Goal: Task Accomplishment & Management: Complete application form

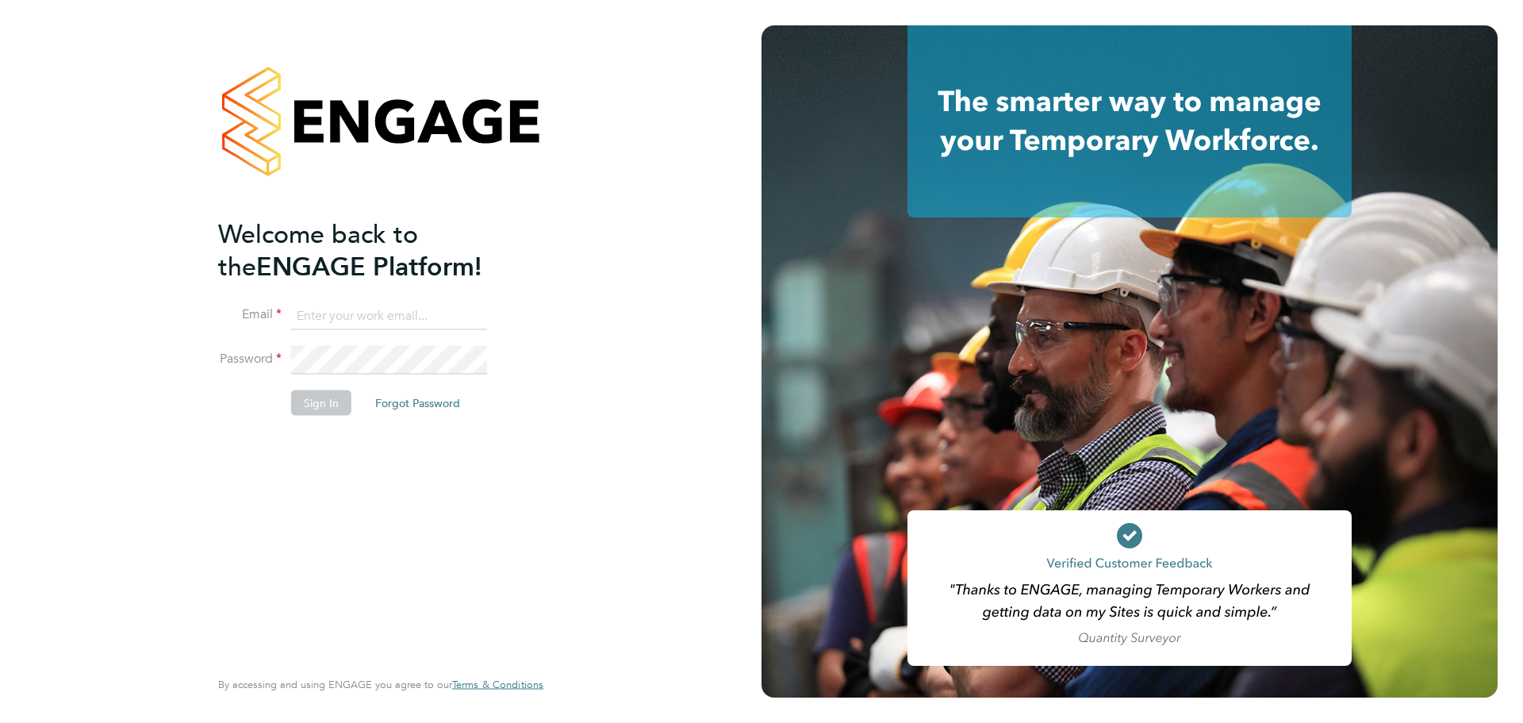
click at [359, 321] on input at bounding box center [389, 315] width 196 height 29
type input "james.davey@vistry.co.uk"
click at [317, 405] on button "Sign In" at bounding box center [321, 402] width 60 height 25
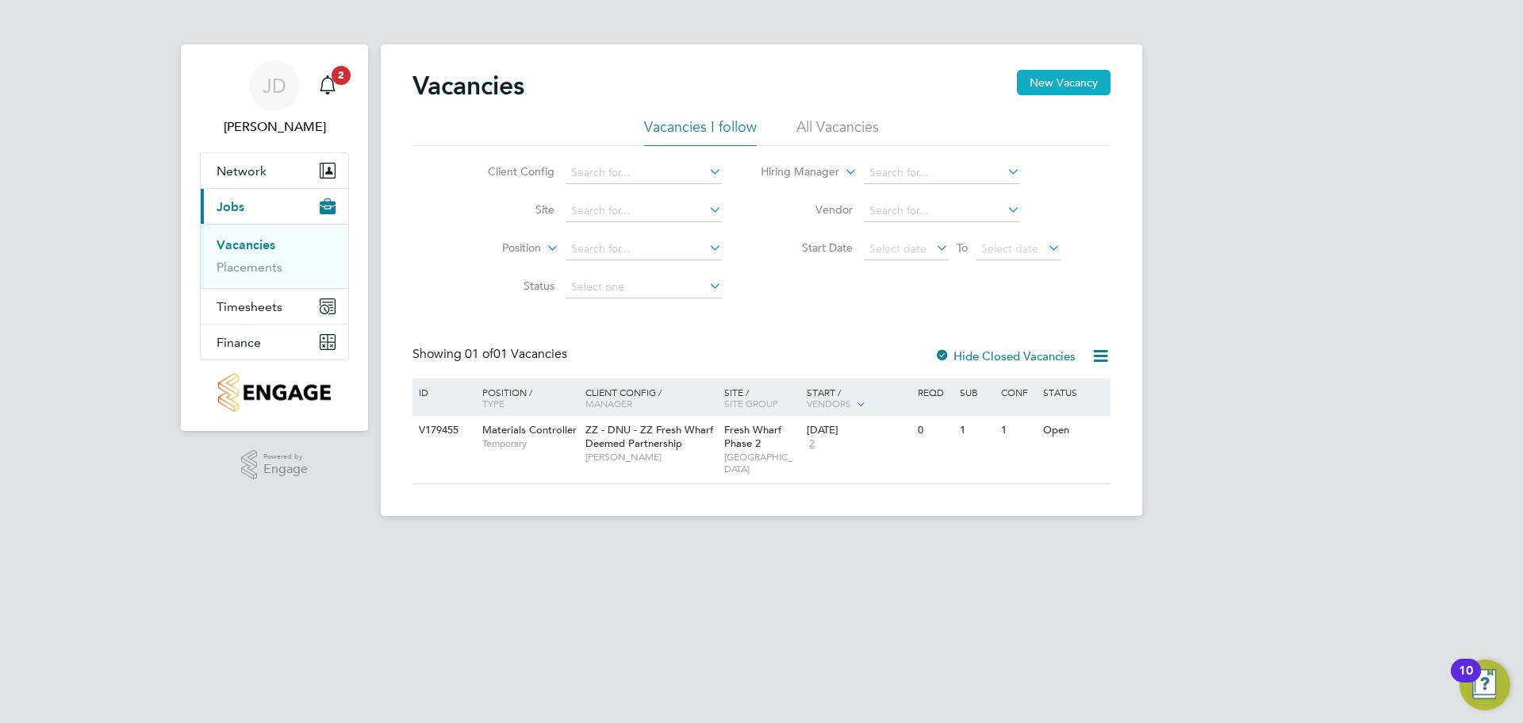
click at [1060, 72] on button "New Vacancy" at bounding box center [1064, 82] width 94 height 25
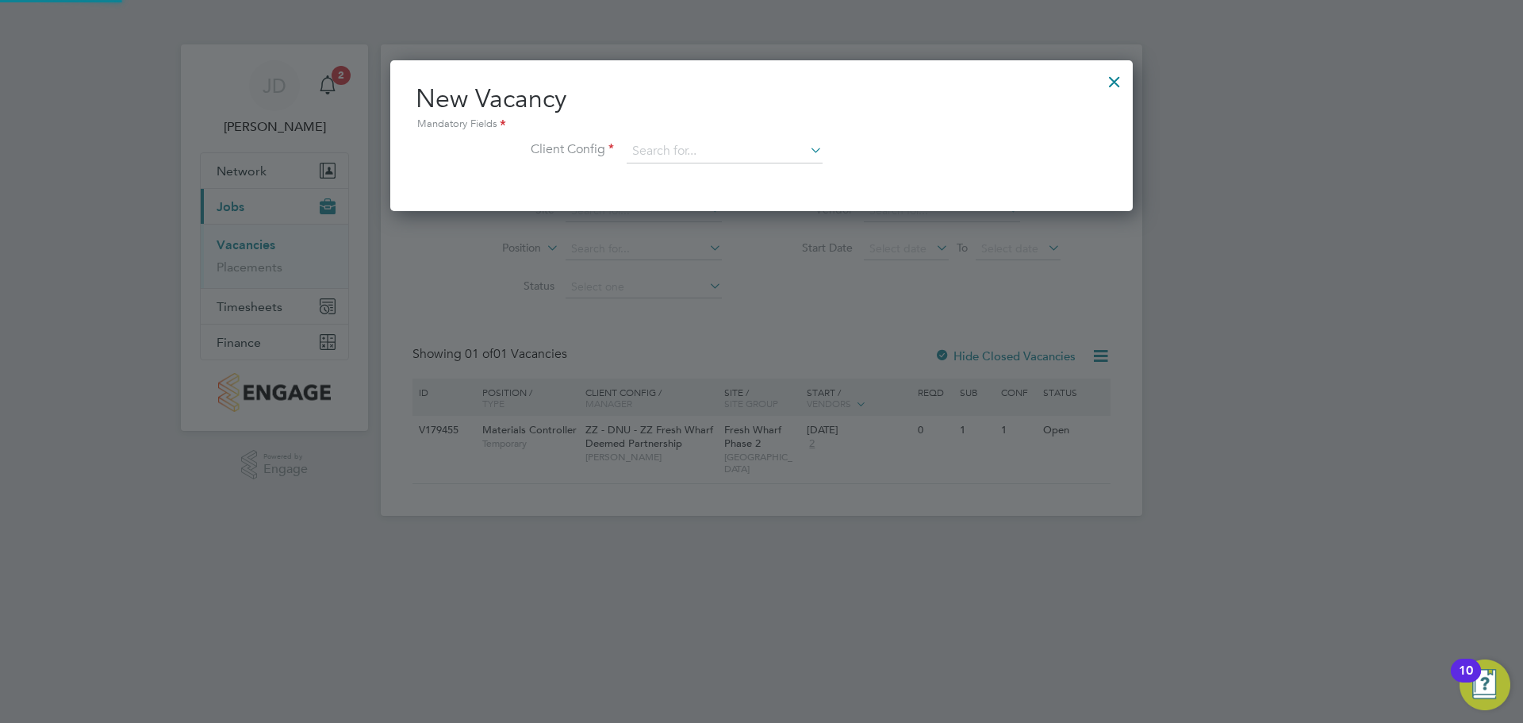
scroll to position [151, 743]
click at [742, 149] on input at bounding box center [725, 152] width 196 height 24
click at [728, 171] on li "ZZ - DNU - ZZ Fres h Wharf Deemed Partnership" at bounding box center [751, 173] width 250 height 21
type input "ZZ - DNU - ZZ Fresh Wharf Deemed Partnership"
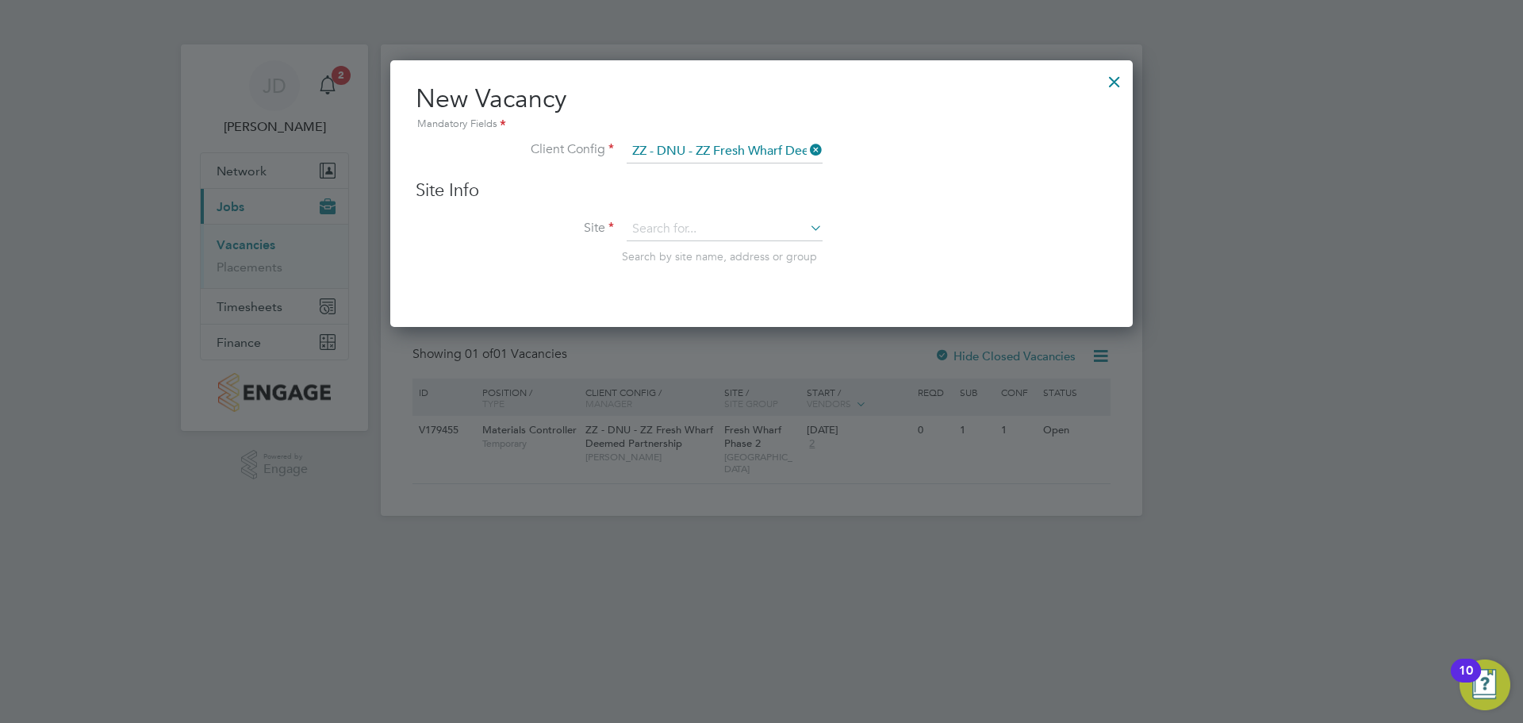
click at [807, 230] on icon at bounding box center [807, 228] width 0 height 22
click at [716, 247] on li "Fresh Wharf Phase 2" at bounding box center [725, 251] width 198 height 21
type input "Fresh Wharf Phase 2"
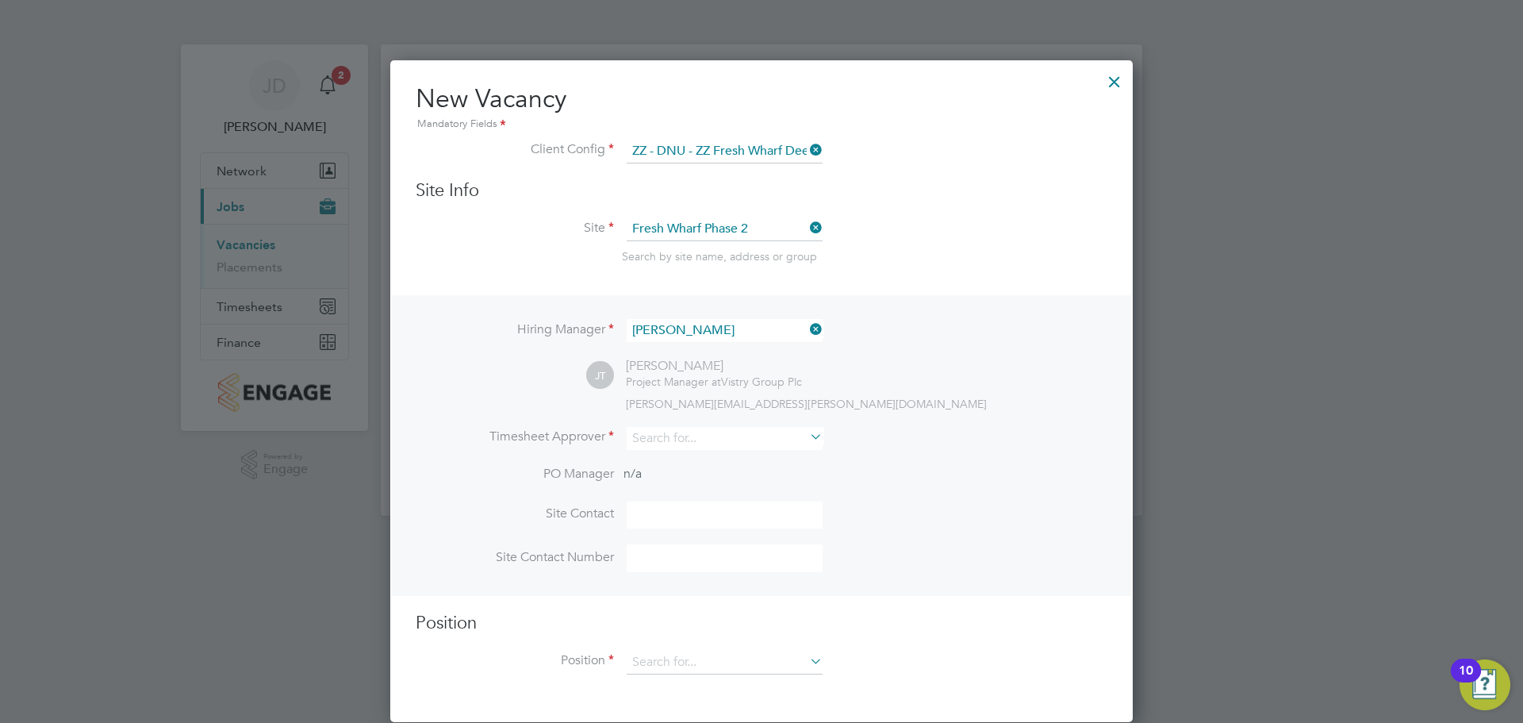
click at [807, 442] on icon at bounding box center [807, 436] width 0 height 22
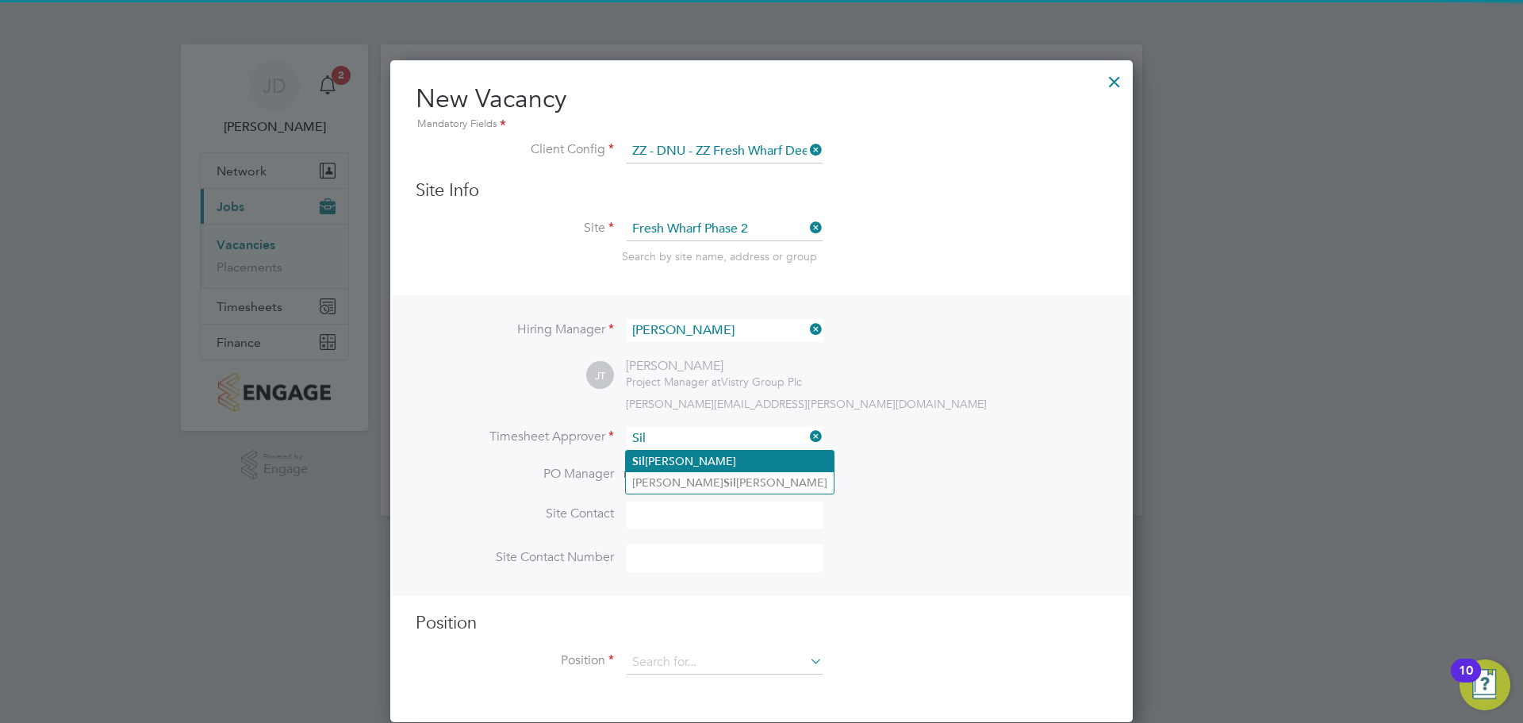
click at [704, 460] on li "[PERSON_NAME]" at bounding box center [730, 461] width 208 height 21
type input "[PERSON_NAME]"
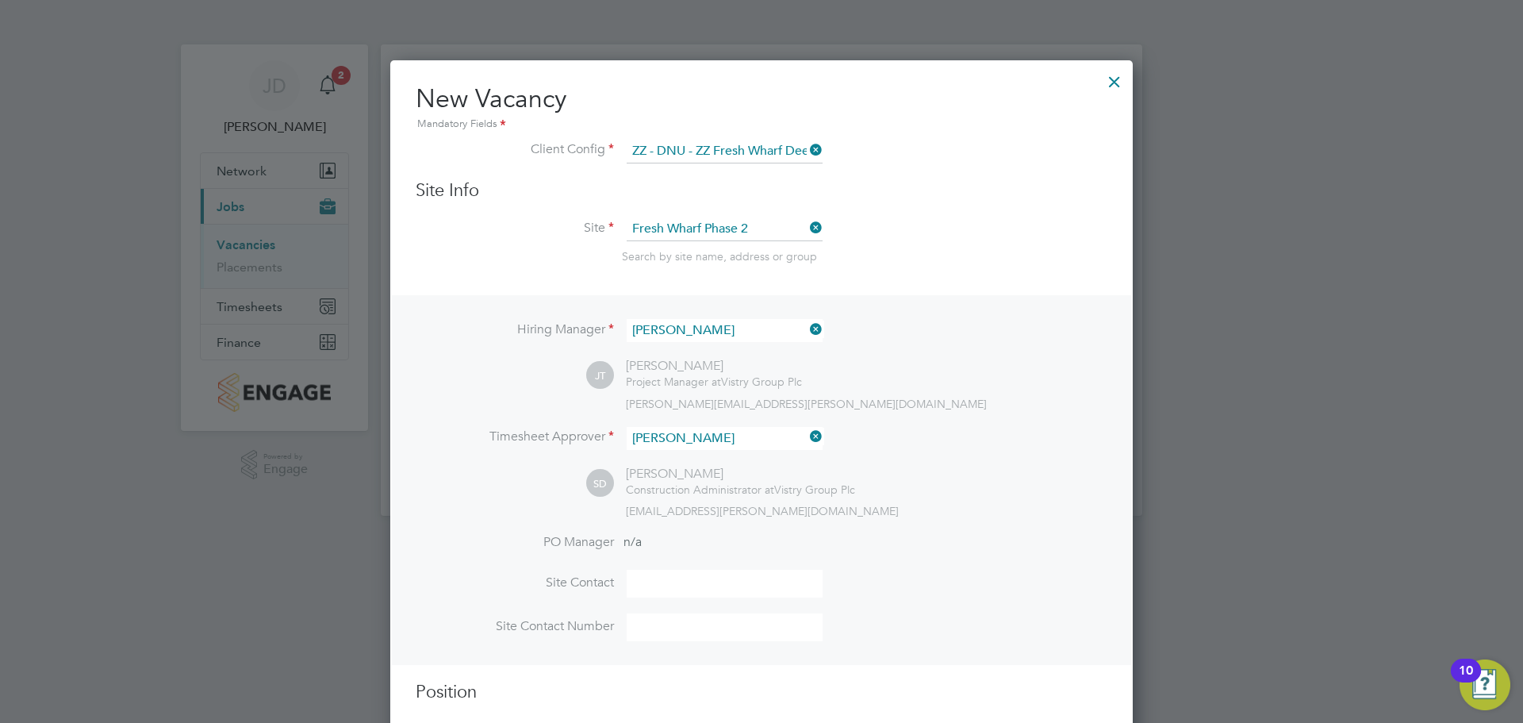
scroll to position [732, 743]
click at [691, 581] on input at bounding box center [725, 584] width 196 height 28
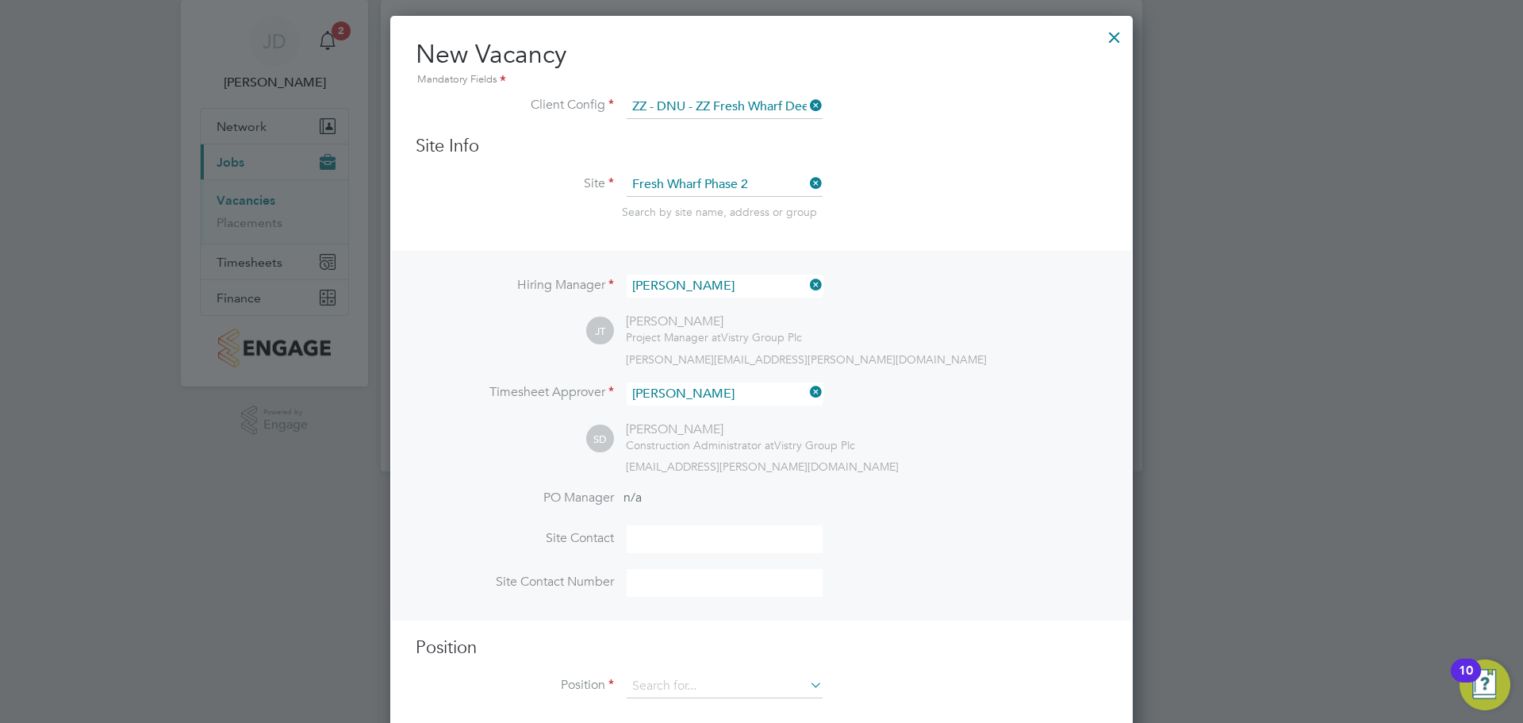
scroll to position [69, 0]
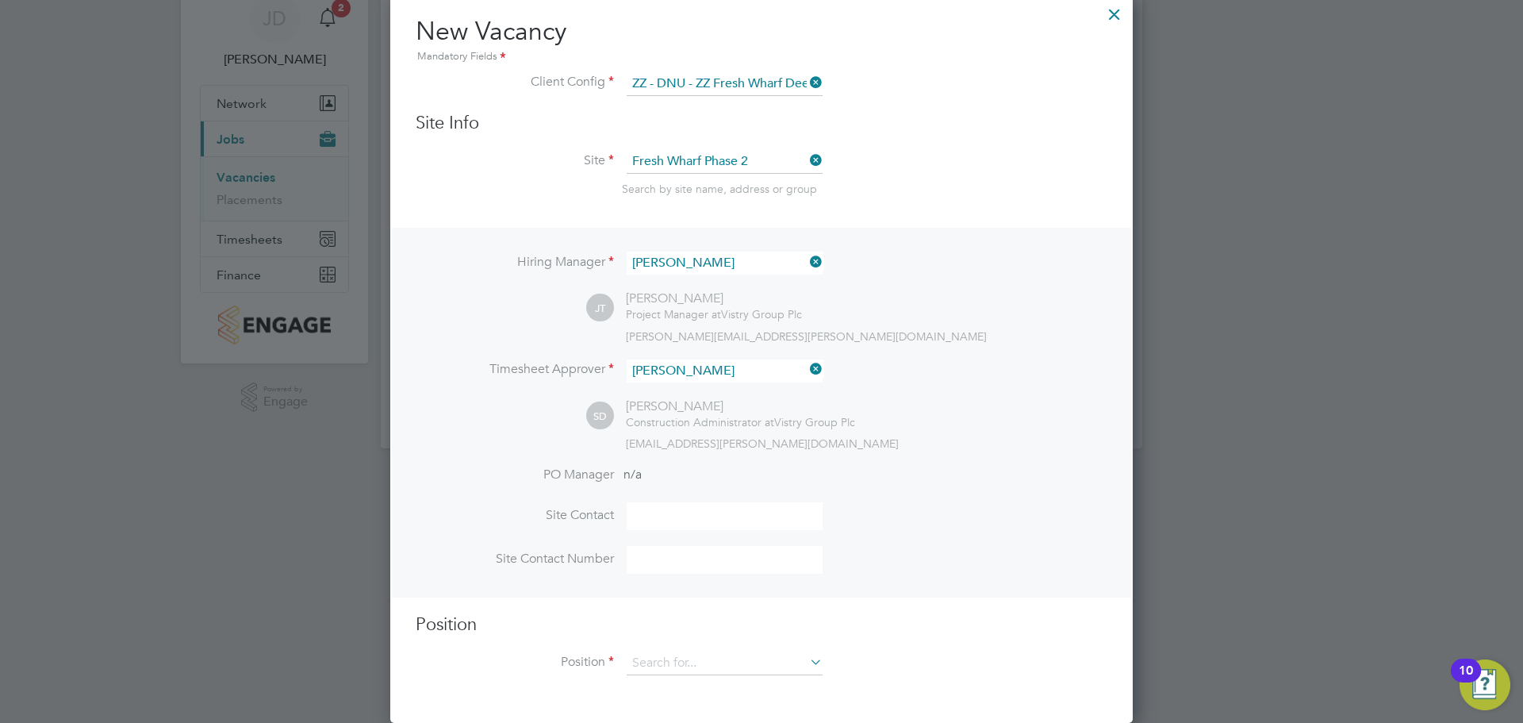
click at [666, 516] on input at bounding box center [725, 516] width 196 height 28
type input "[PERSON_NAME]"
click at [677, 555] on input at bounding box center [725, 560] width 196 height 28
type input "07464491596"
click at [807, 664] on icon at bounding box center [807, 661] width 0 height 22
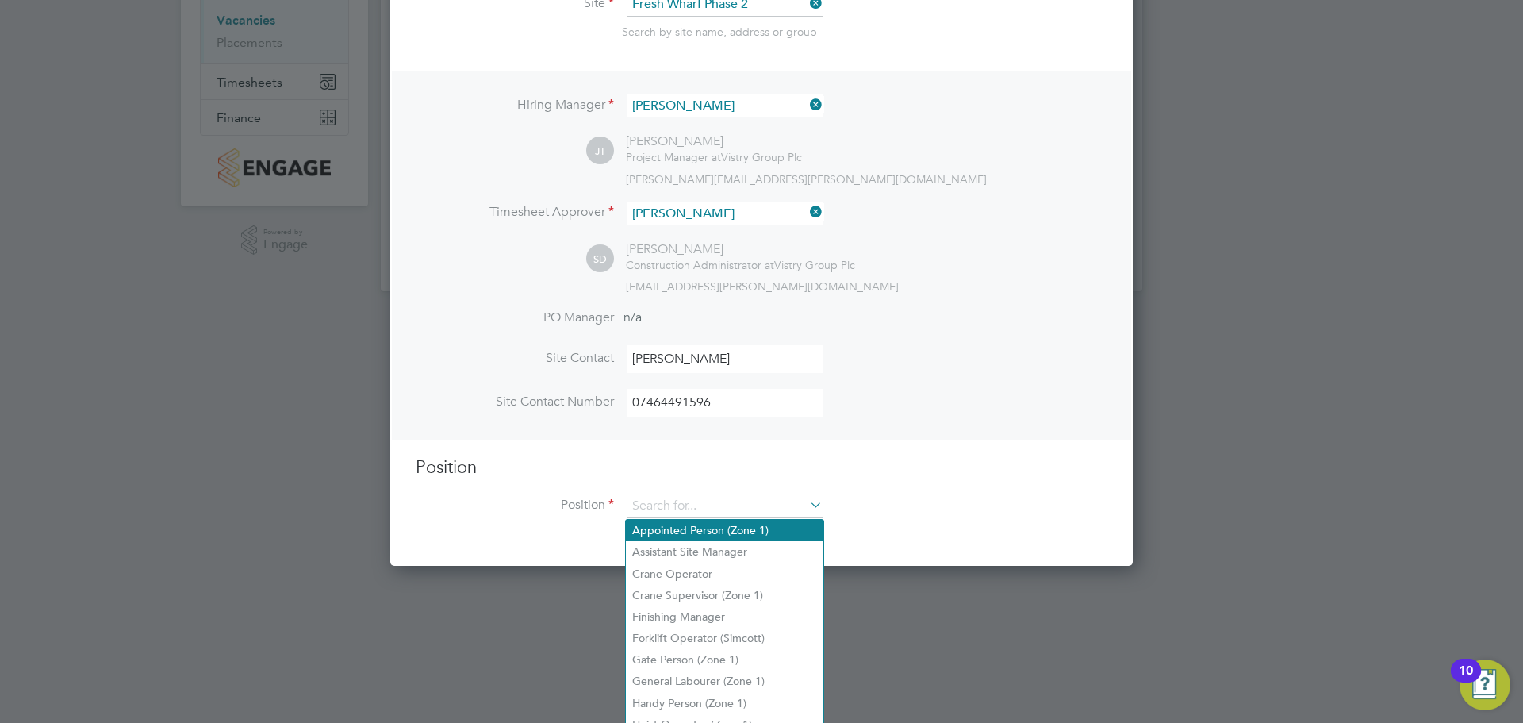
scroll to position [230, 0]
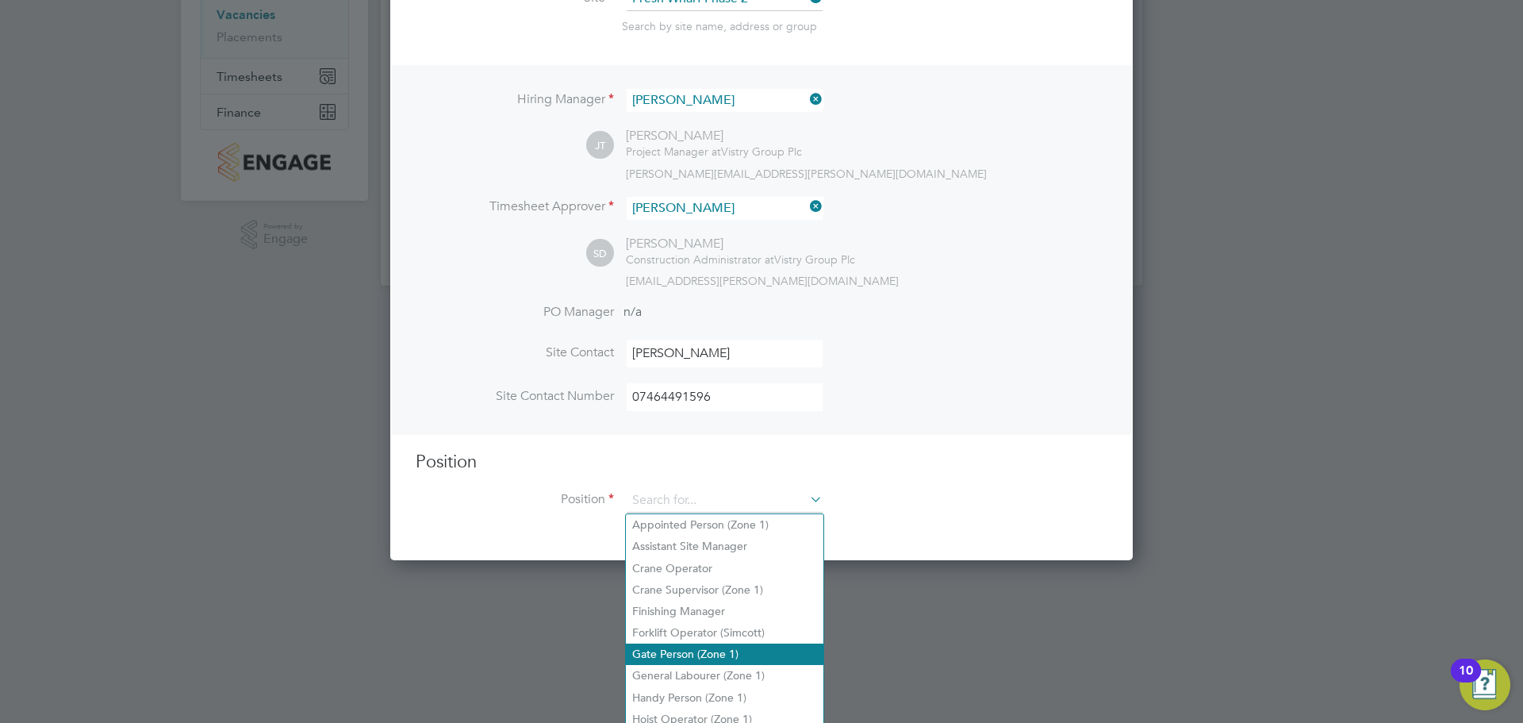
click at [698, 650] on li "Gate Person (Zone 1)" at bounding box center [725, 653] width 198 height 21
type input "Gate Person (Zone 1)"
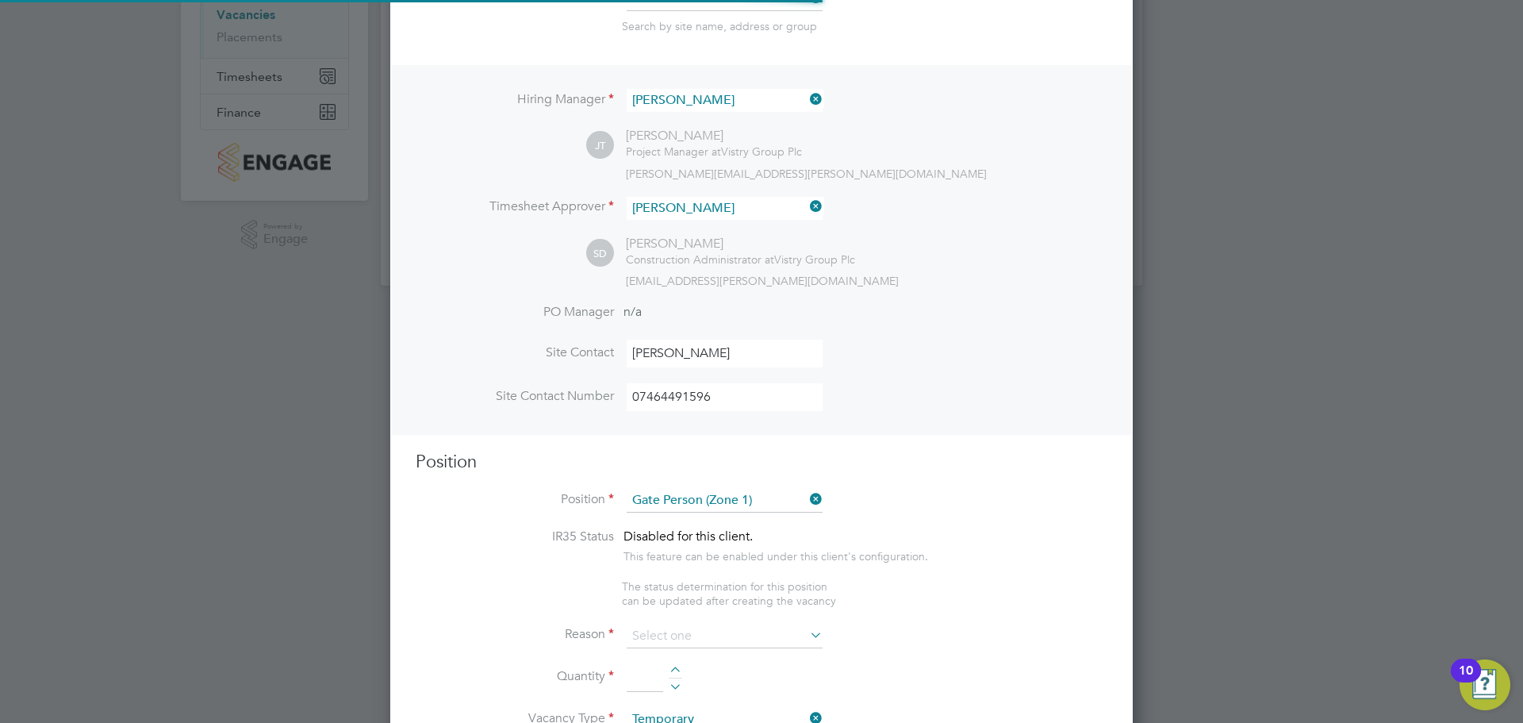
type textarea "- Welcoming visitors and signing visitors in and out of site - Checking CSCS ca…"
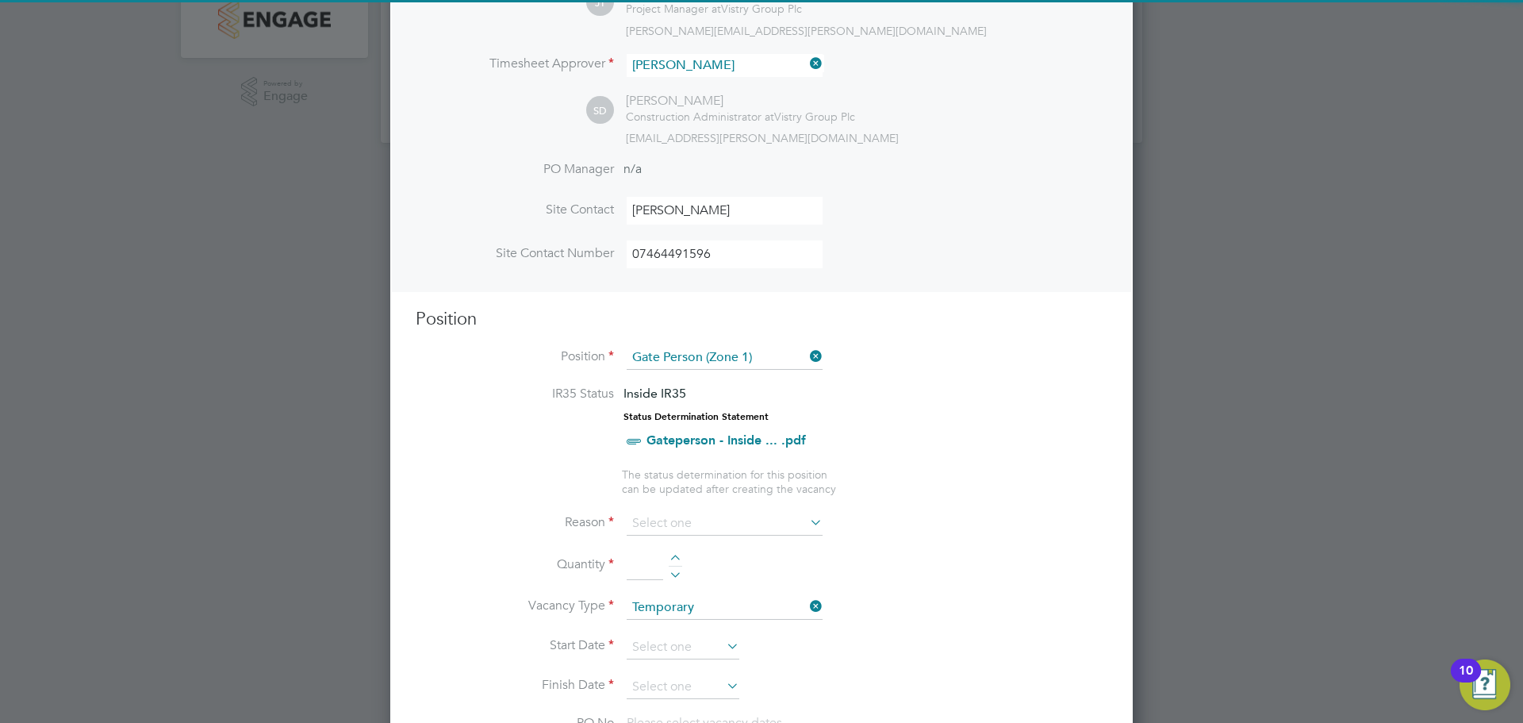
scroll to position [627, 0]
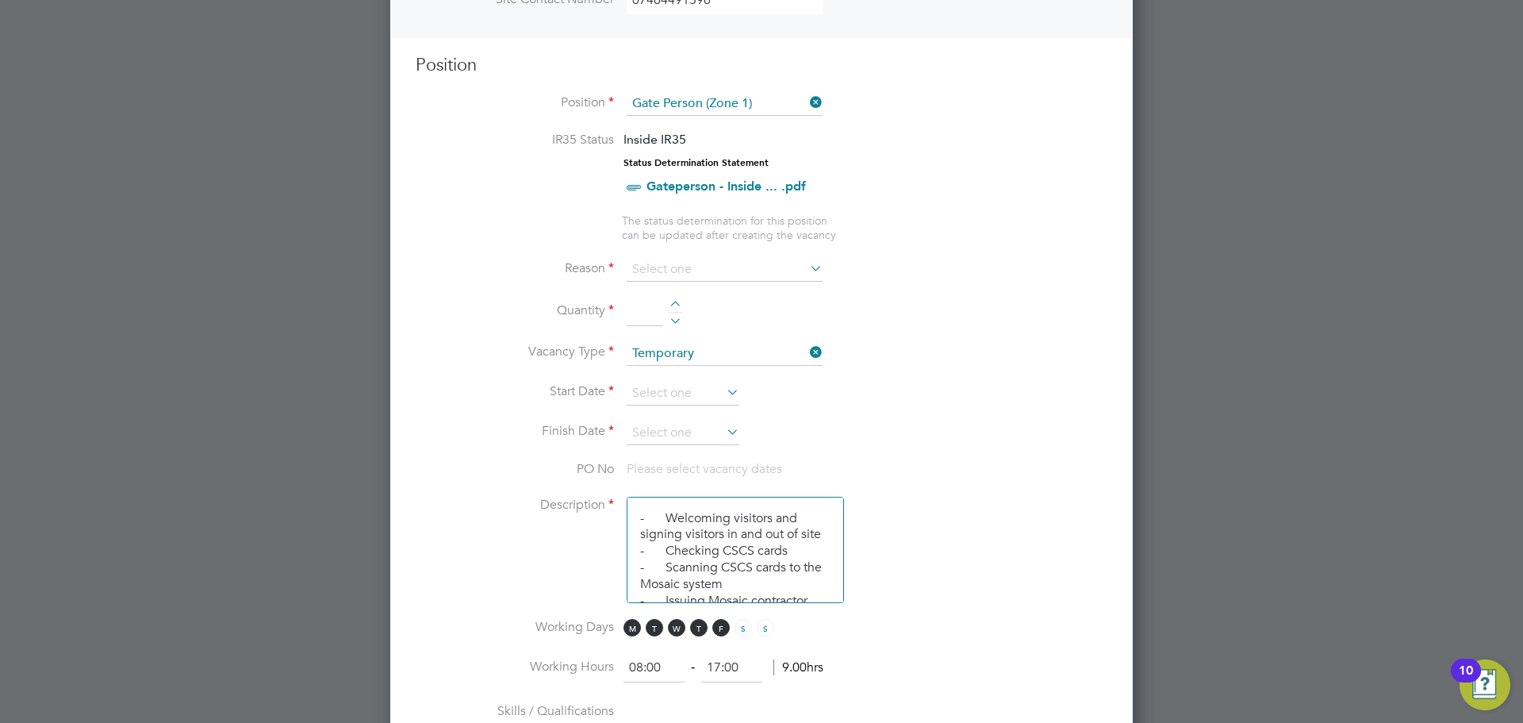
click at [807, 268] on icon at bounding box center [807, 268] width 0 height 22
click at [807, 269] on icon at bounding box center [807, 268] width 0 height 22
click at [827, 263] on li "Reason" at bounding box center [762, 278] width 692 height 40
click at [649, 264] on input at bounding box center [725, 270] width 196 height 24
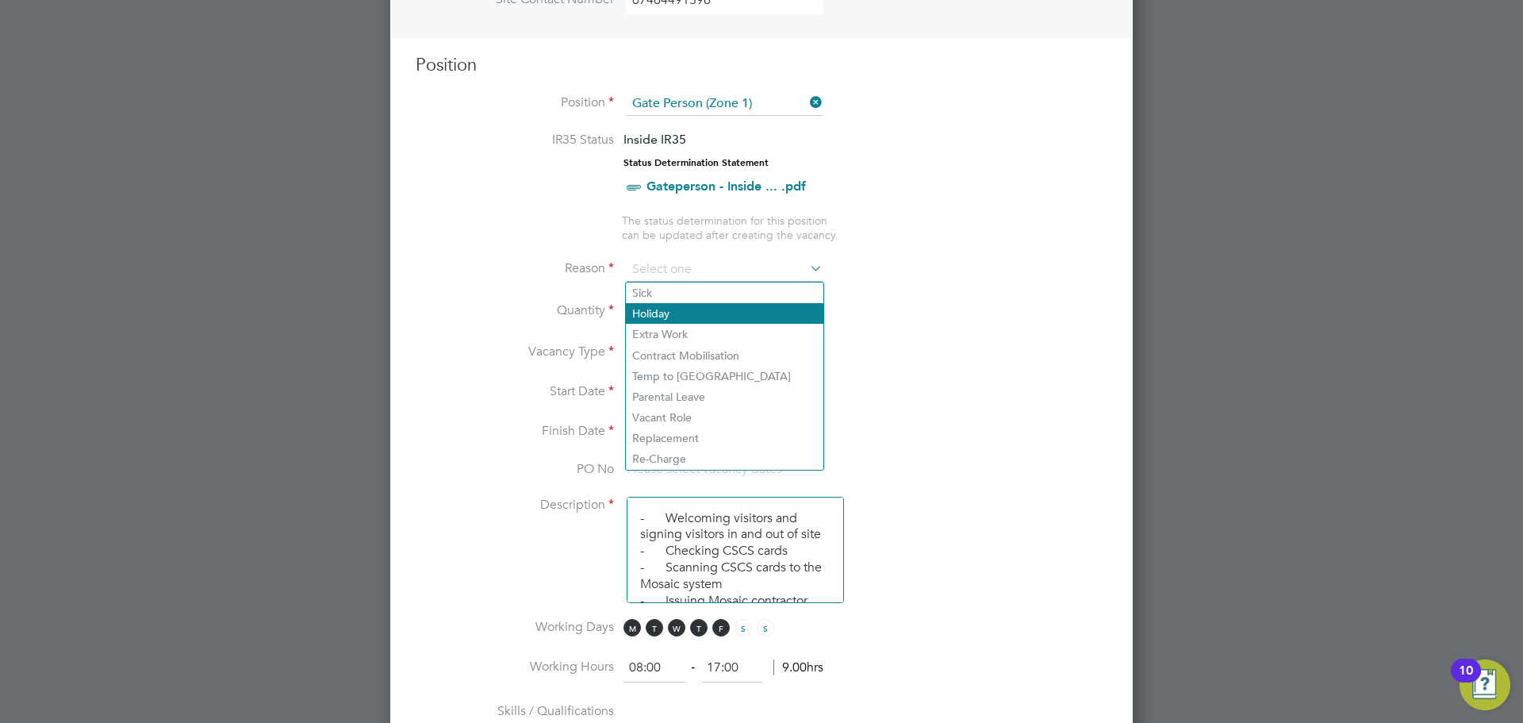
click at [673, 307] on li "Holiday" at bounding box center [725, 313] width 198 height 21
type input "Holiday"
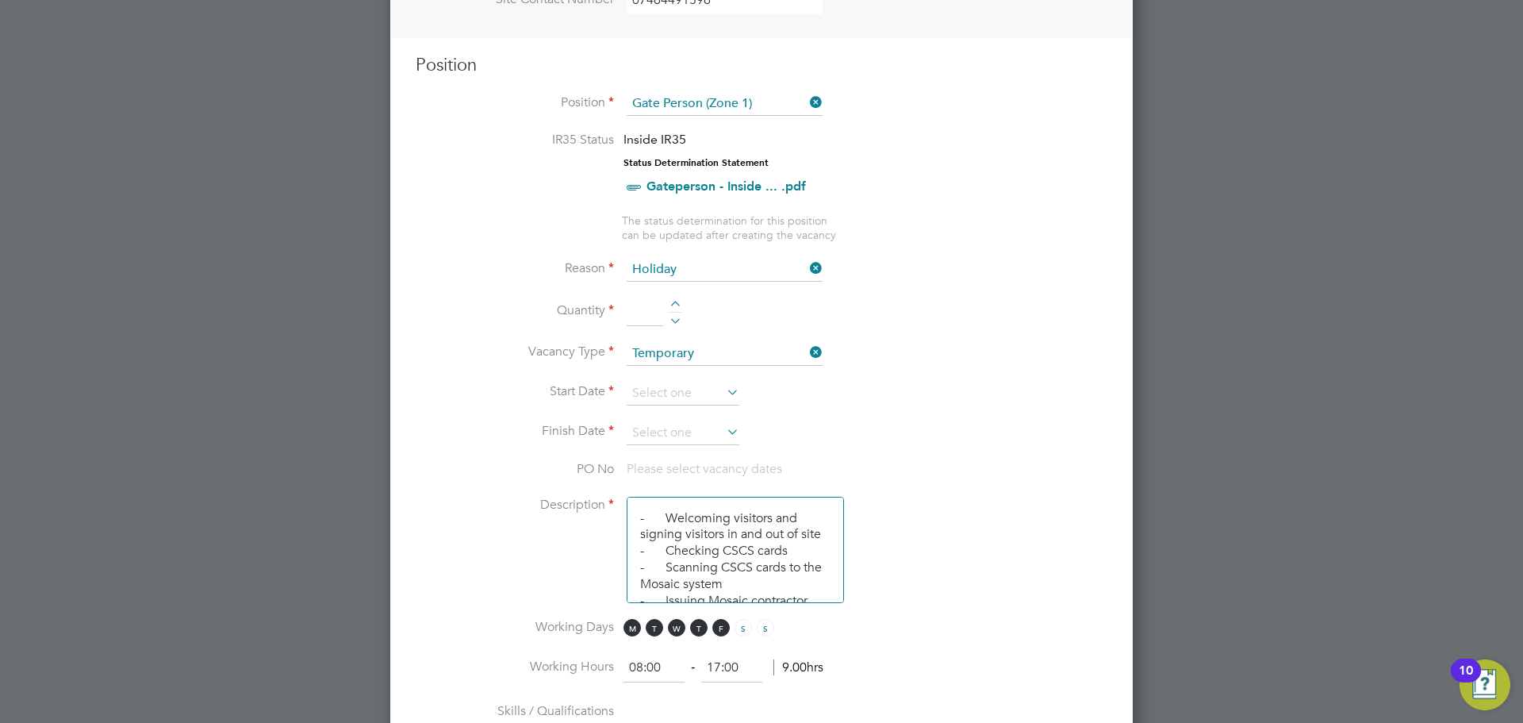
click at [673, 303] on div at bounding box center [675, 306] width 13 height 11
type input "1"
click at [723, 391] on icon at bounding box center [723, 392] width 0 height 22
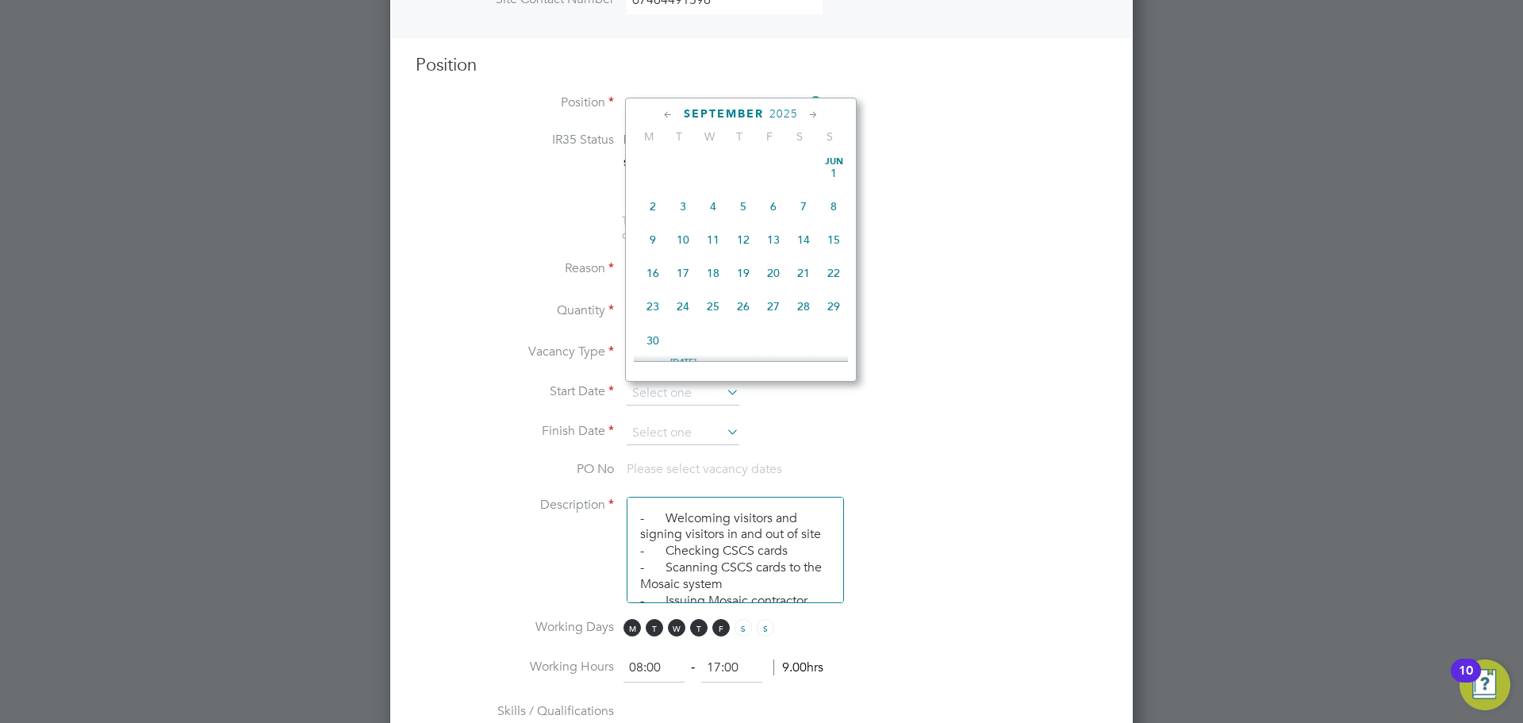
scroll to position [481, 0]
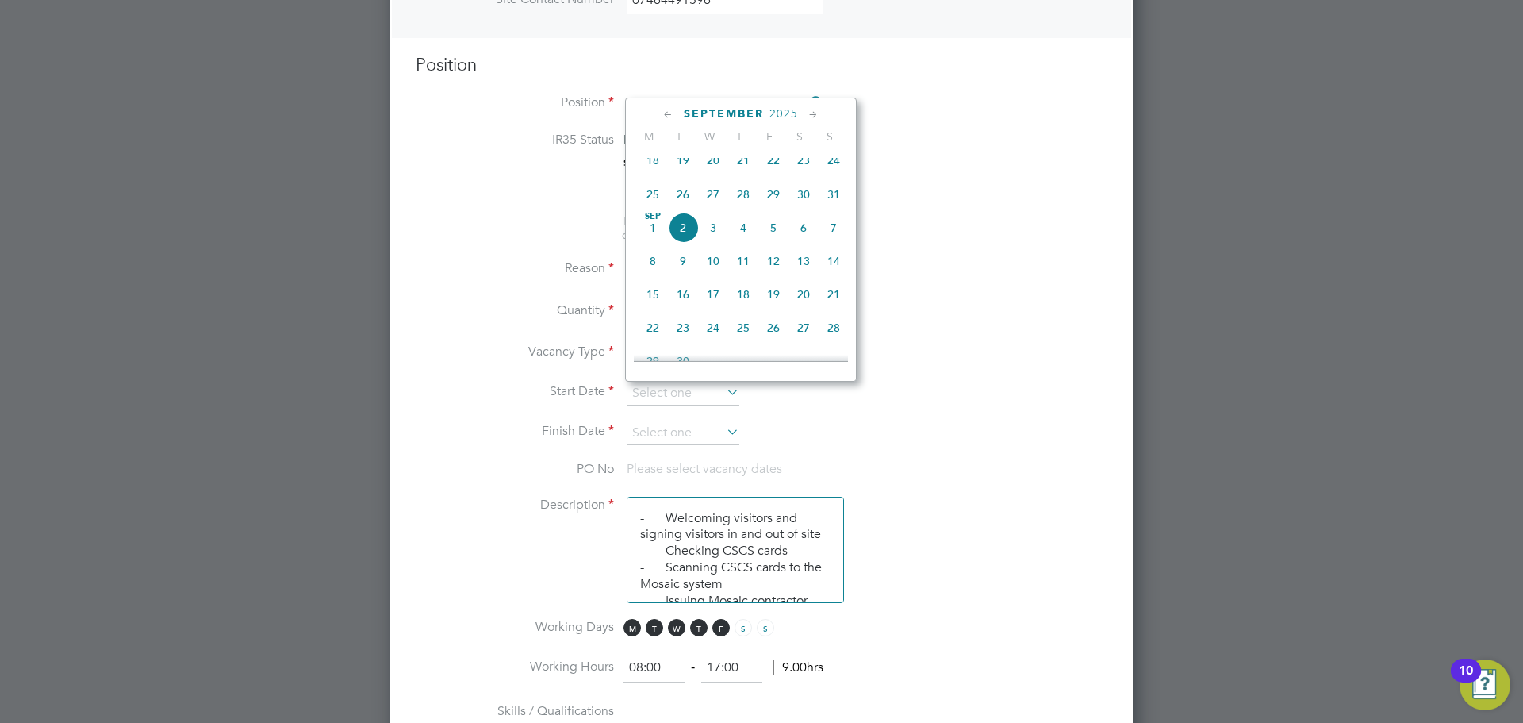
click at [714, 274] on span "10" at bounding box center [713, 261] width 30 height 30
type input "[DATE]"
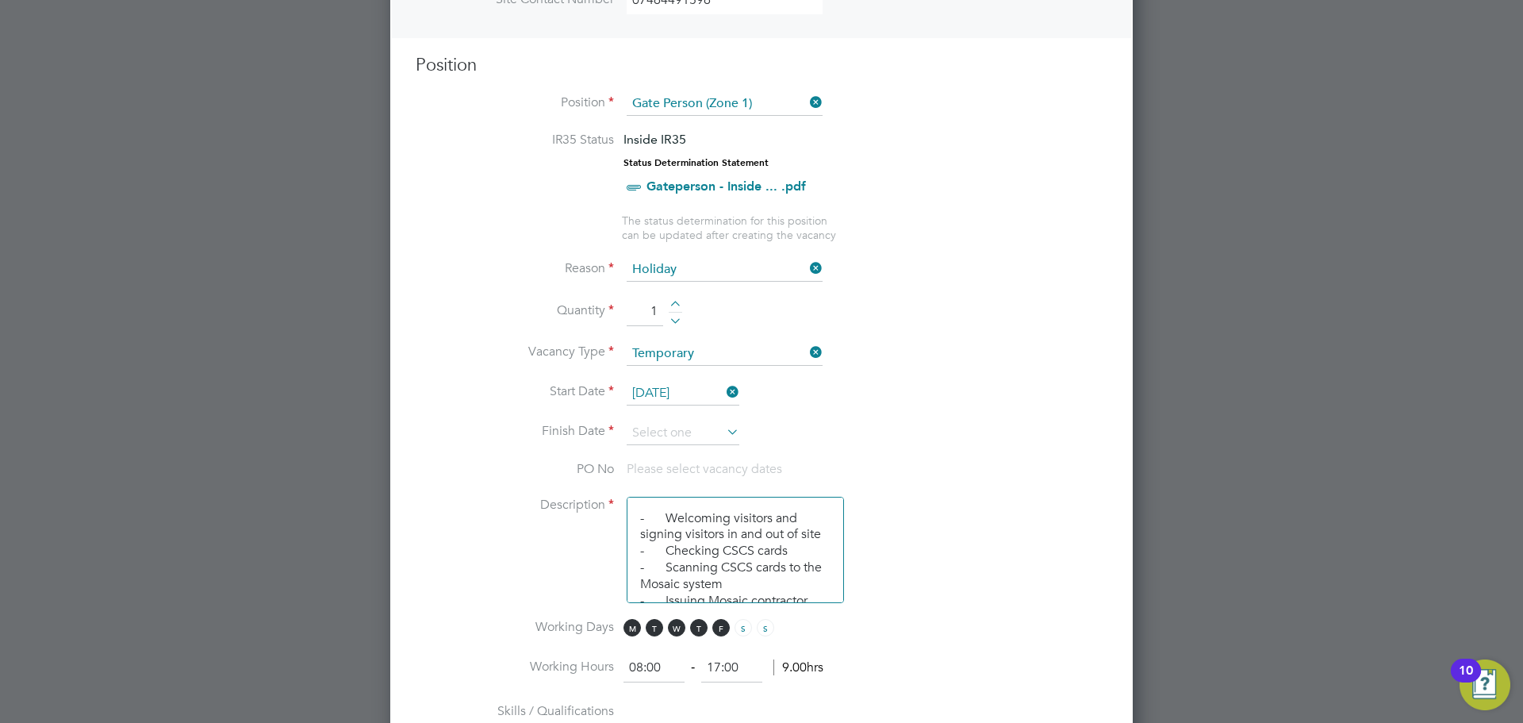
click at [723, 433] on icon at bounding box center [723, 431] width 0 height 22
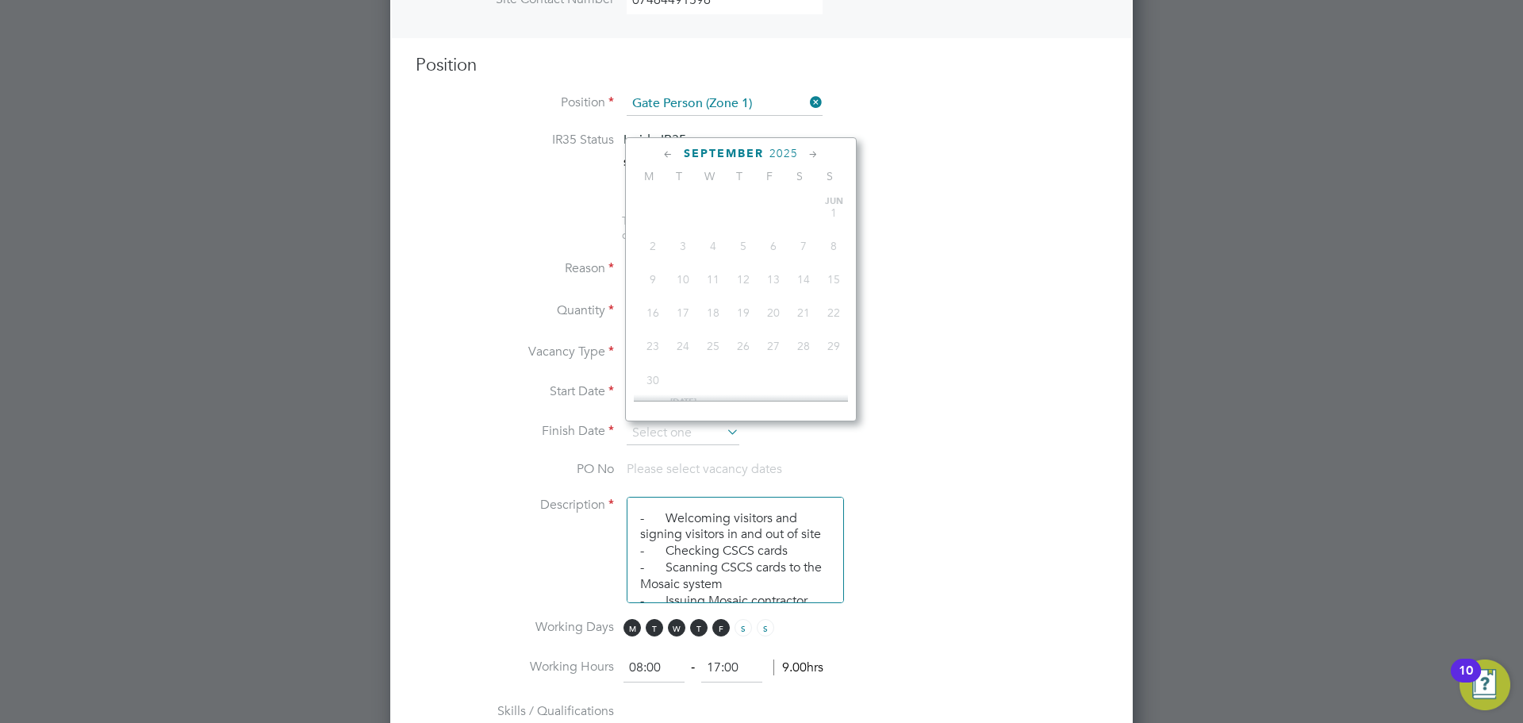
scroll to position [515, 0]
click at [779, 315] on span "19" at bounding box center [773, 300] width 30 height 30
type input "[DATE]"
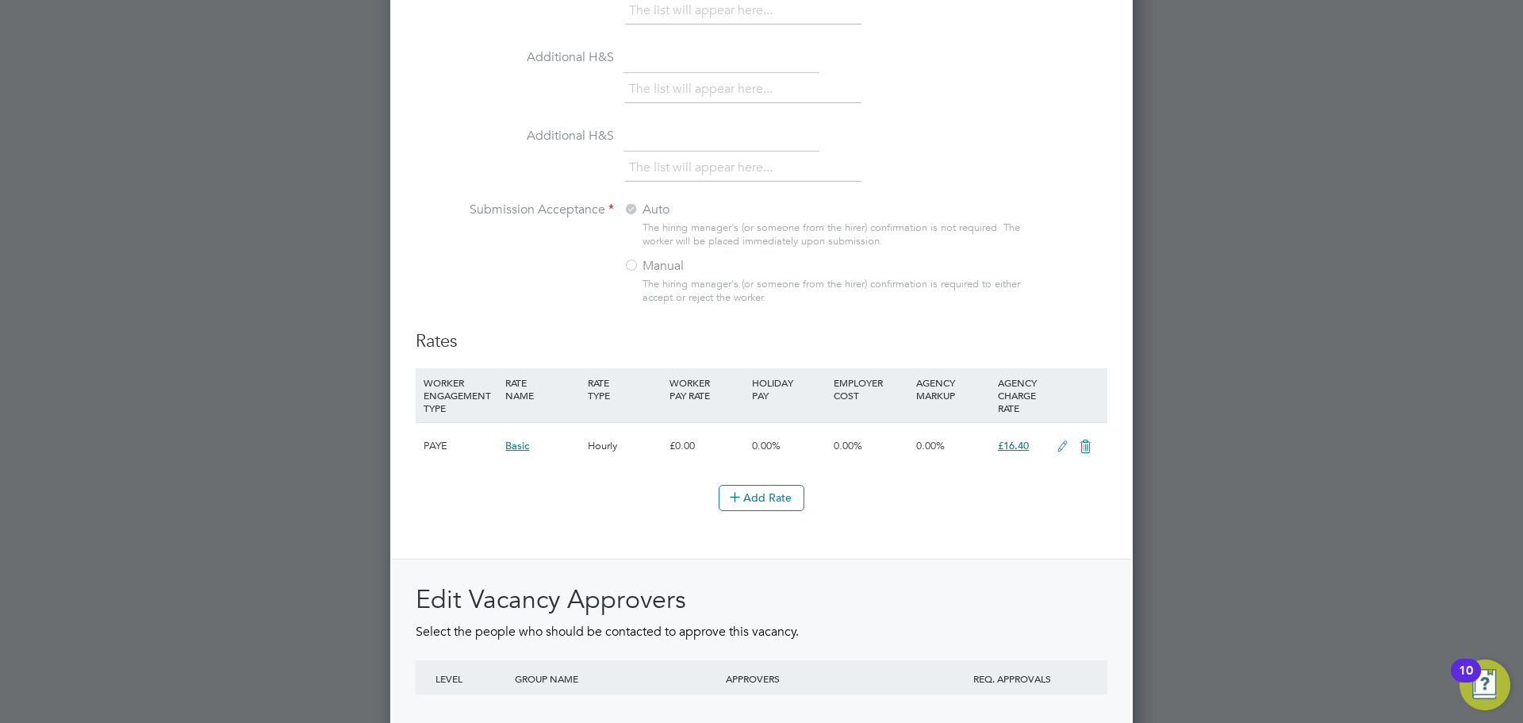
scroll to position [1578, 0]
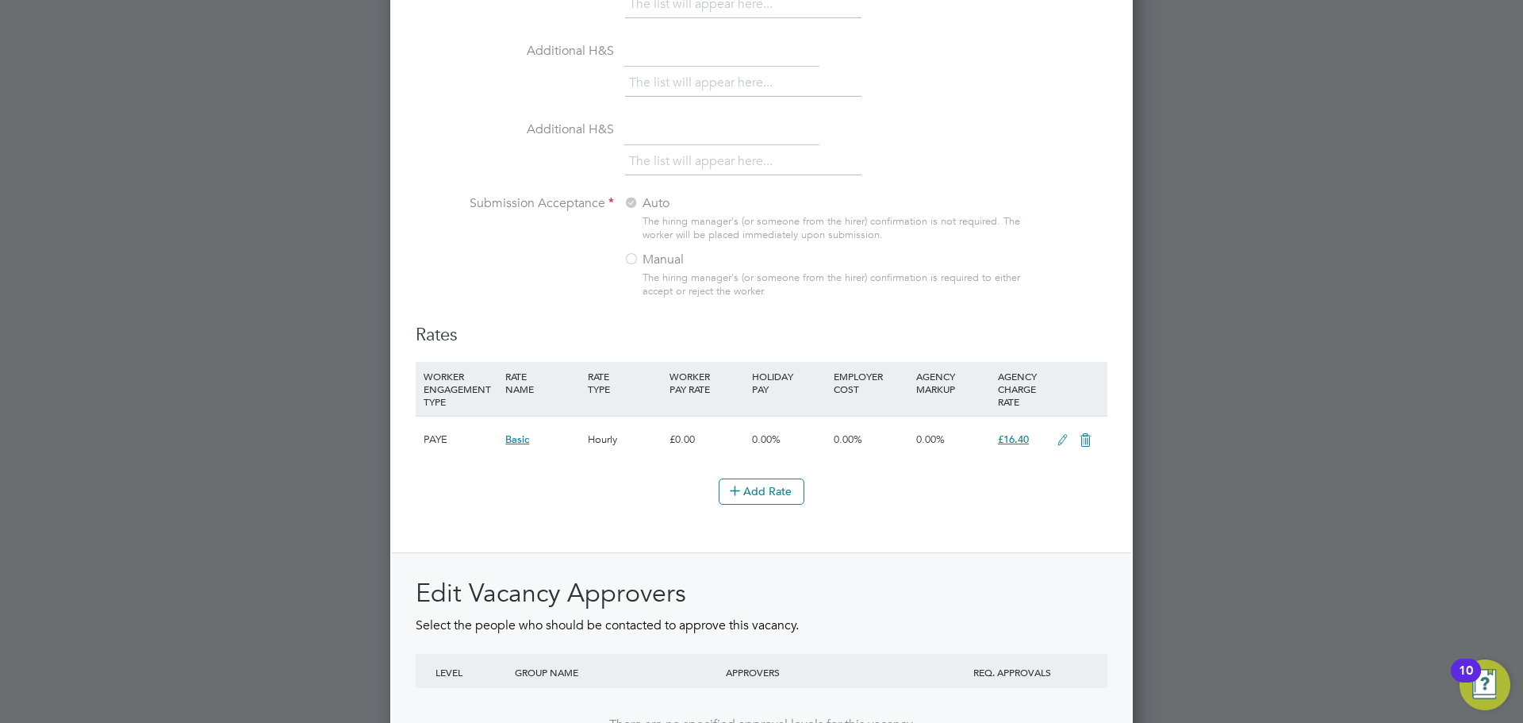
click at [1066, 437] on icon at bounding box center [1063, 440] width 20 height 13
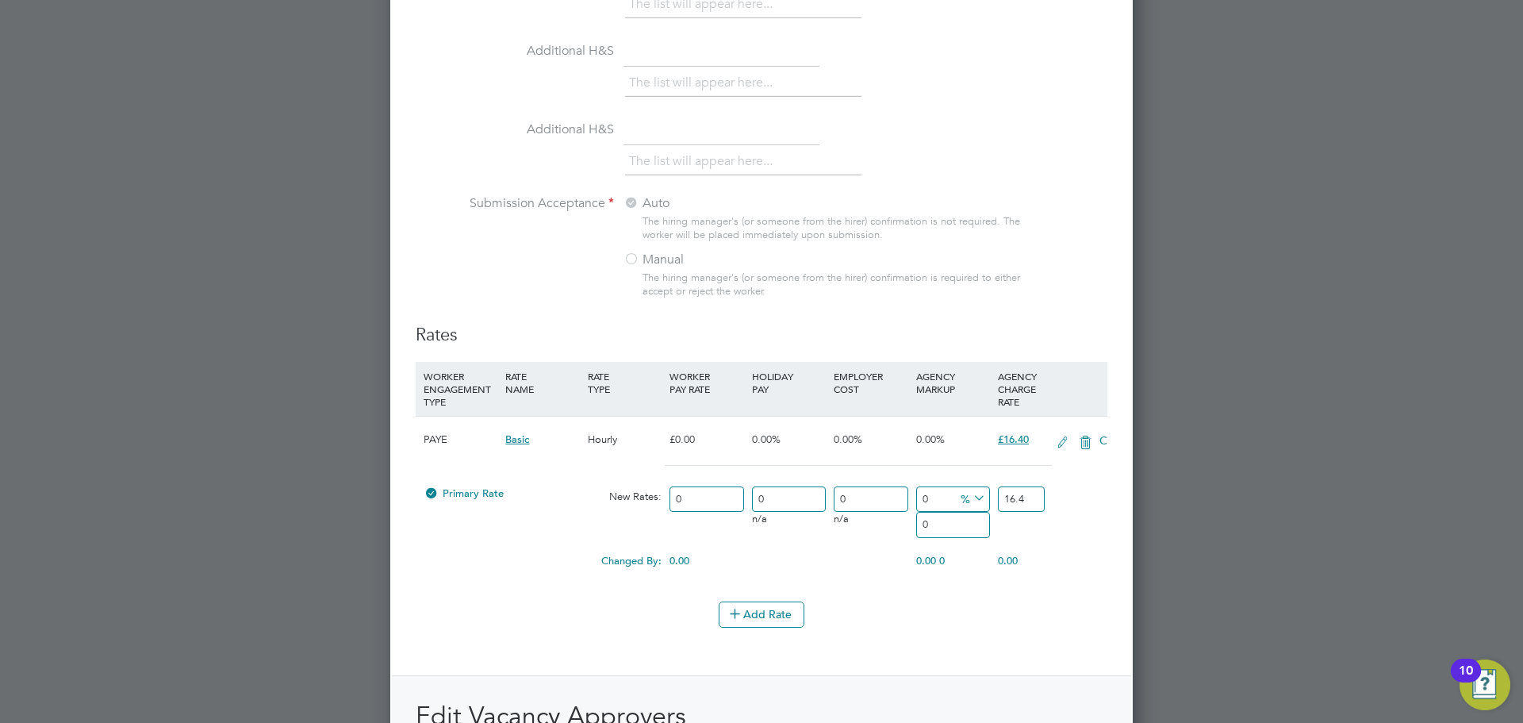
scroll to position [2521, 743]
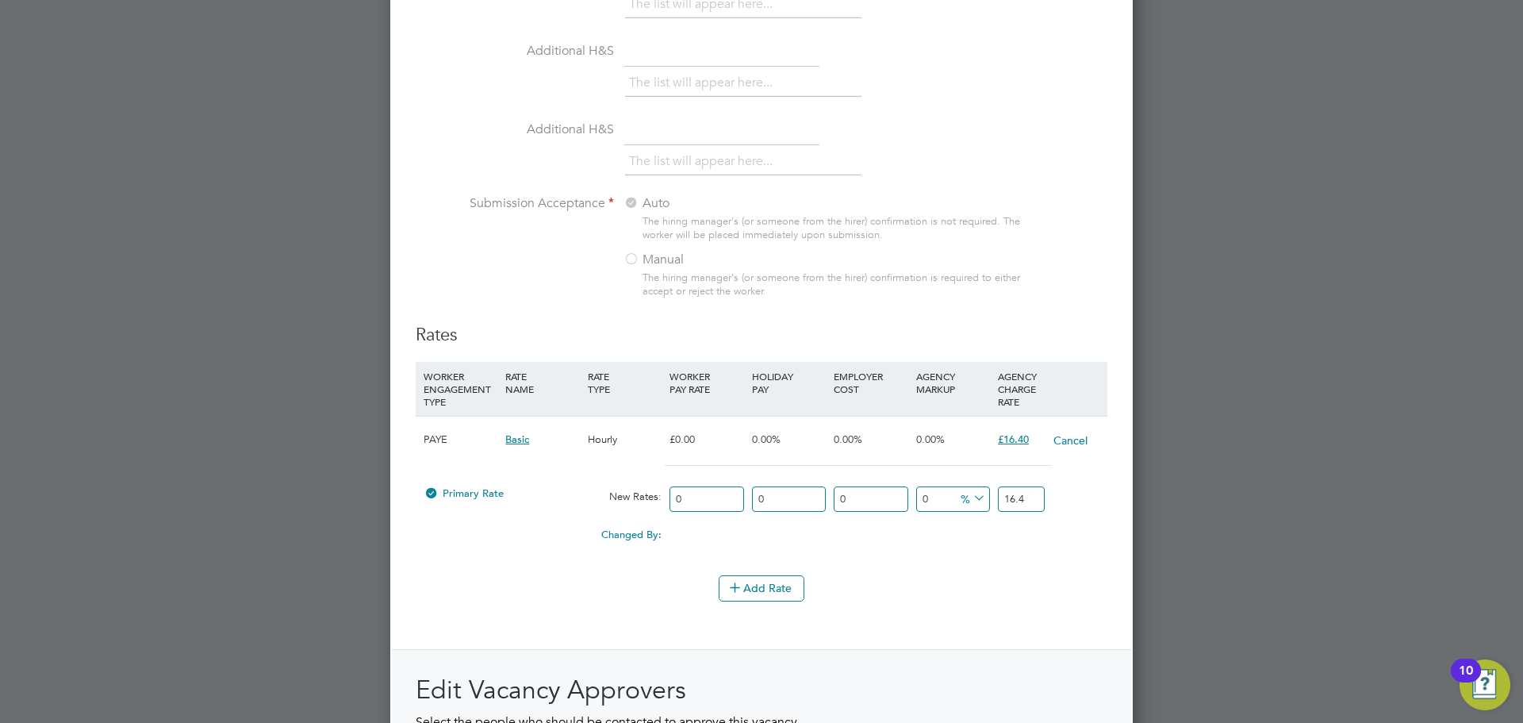
click at [1032, 503] on input "16.4" at bounding box center [1021, 499] width 47 height 26
type input "1"
type input "20.25"
click at [891, 544] on div "Changed By: 0.00 0.00 0 0.00" at bounding box center [762, 540] width 692 height 40
click at [865, 570] on li "WORKER ENGAGEMENT TYPE RATE NAME RATE TYPE WORKER PAY RATE HOLIDAY PAY EMPLOYER…" at bounding box center [762, 468] width 692 height 213
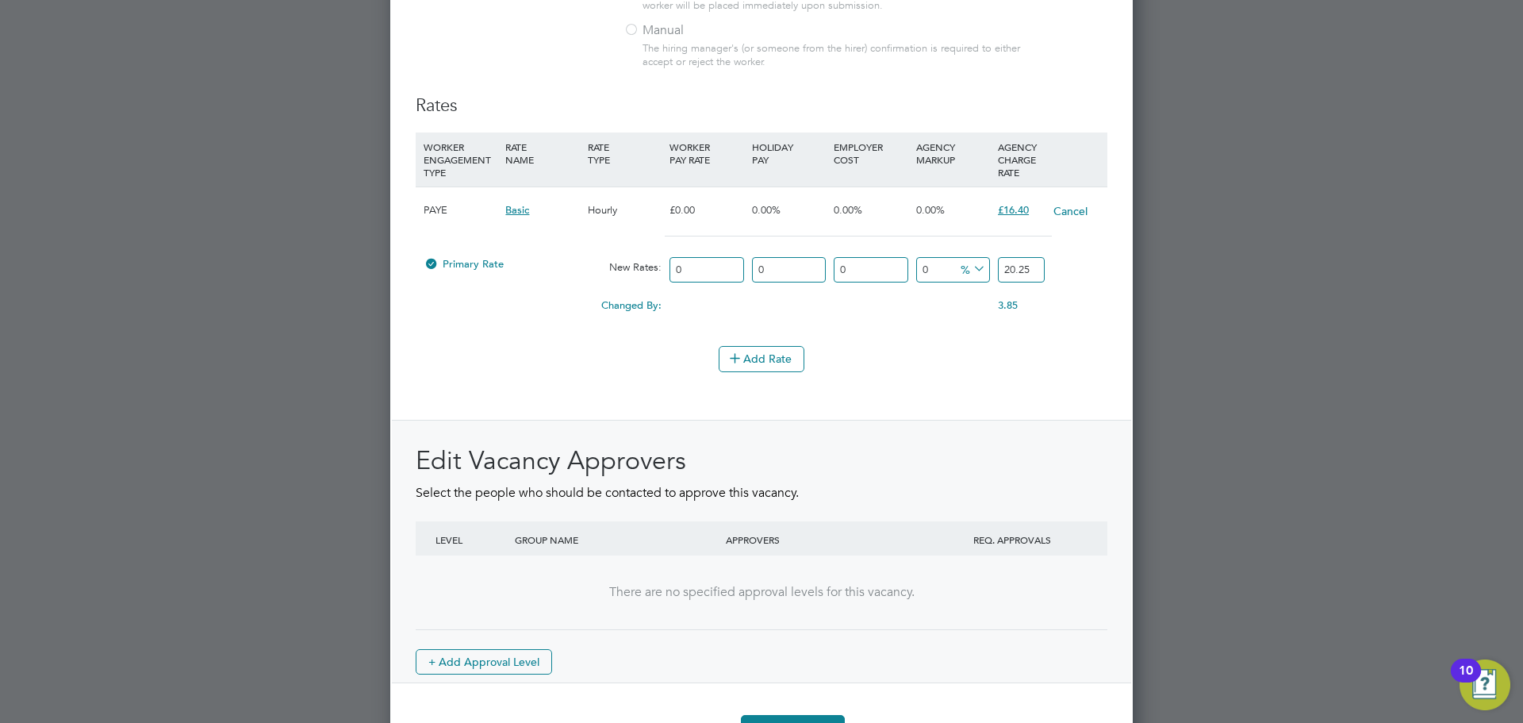
scroll to position [1816, 0]
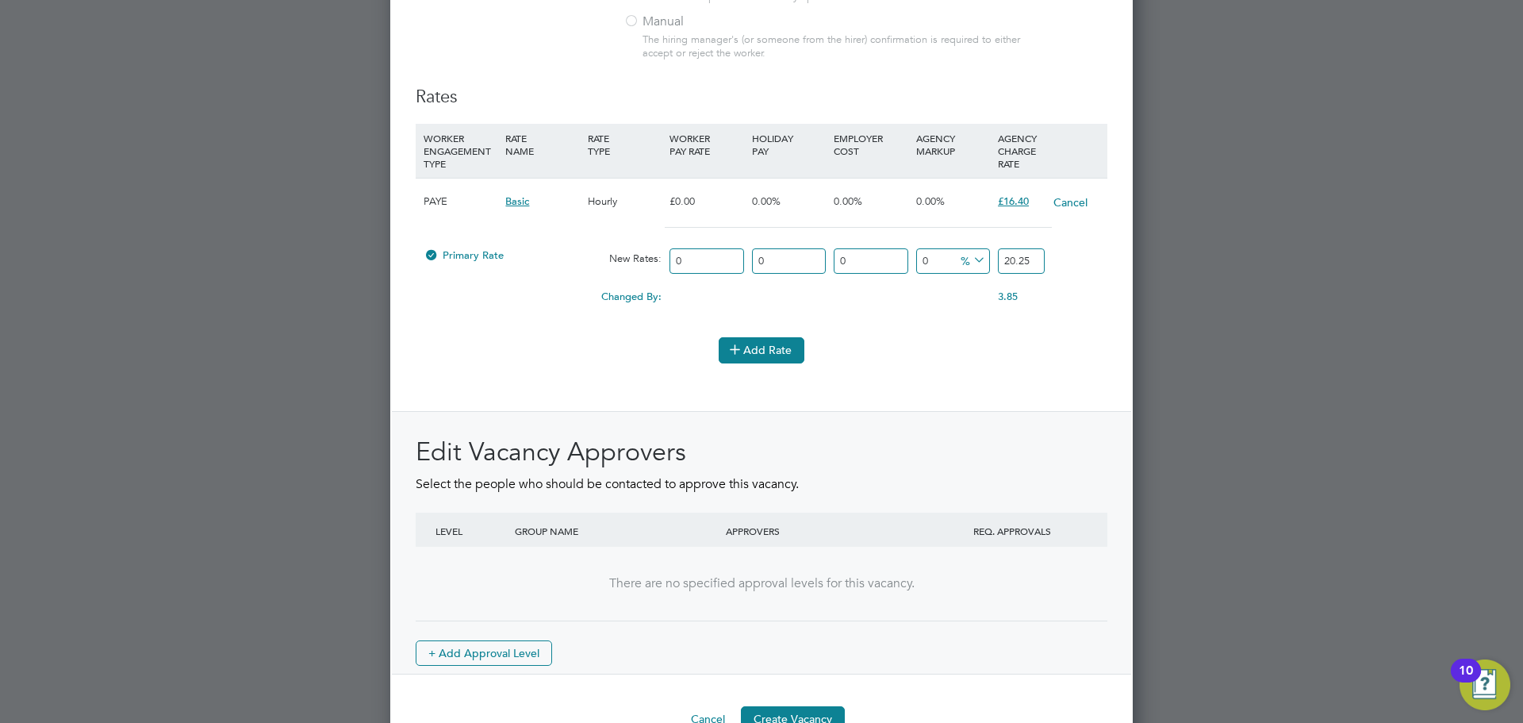
click at [763, 347] on button "Add Rate" at bounding box center [762, 349] width 86 height 25
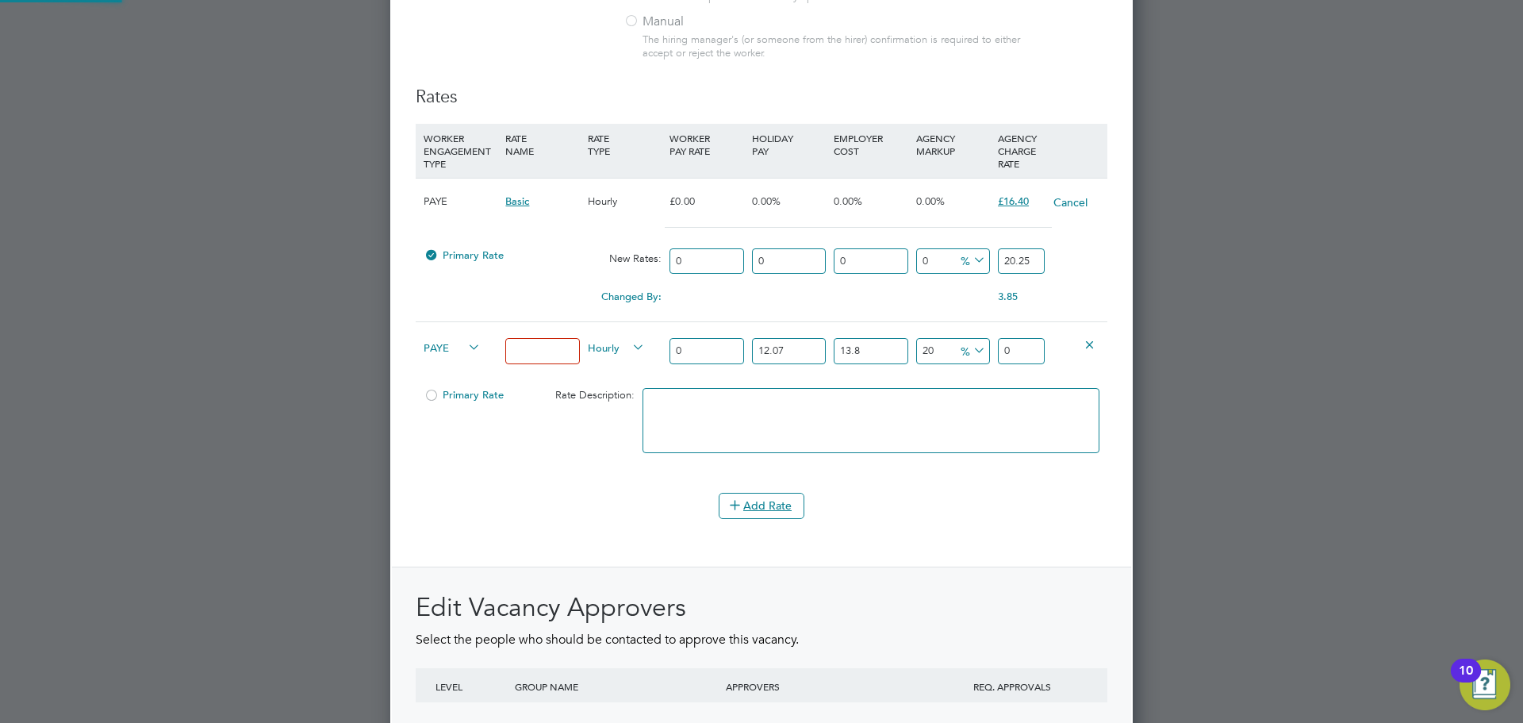
scroll to position [2676, 743]
click at [1088, 340] on icon at bounding box center [1090, 344] width 12 height 12
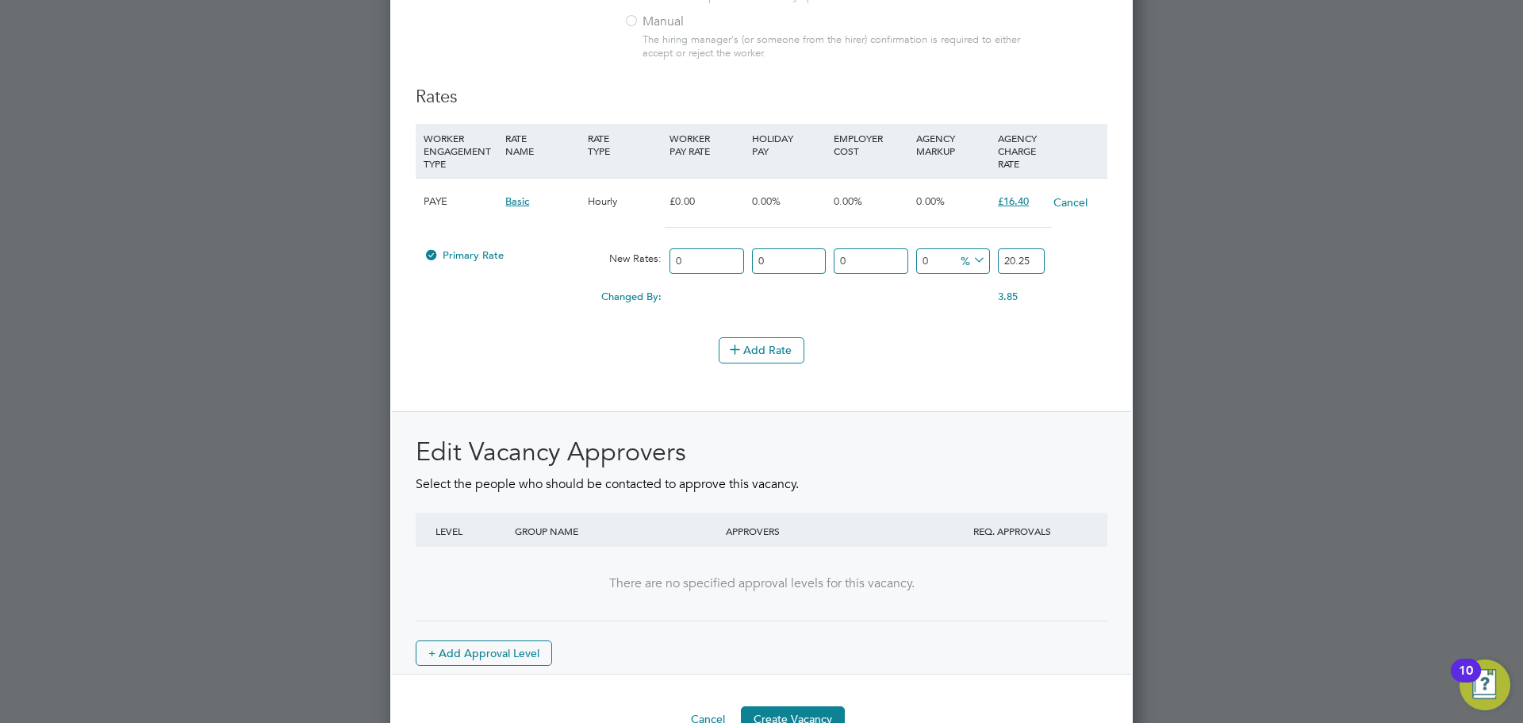
click at [694, 298] on div "Changed By: 0.00 0.00 0.00 0.00 3.85 3.85" at bounding box center [762, 302] width 692 height 40
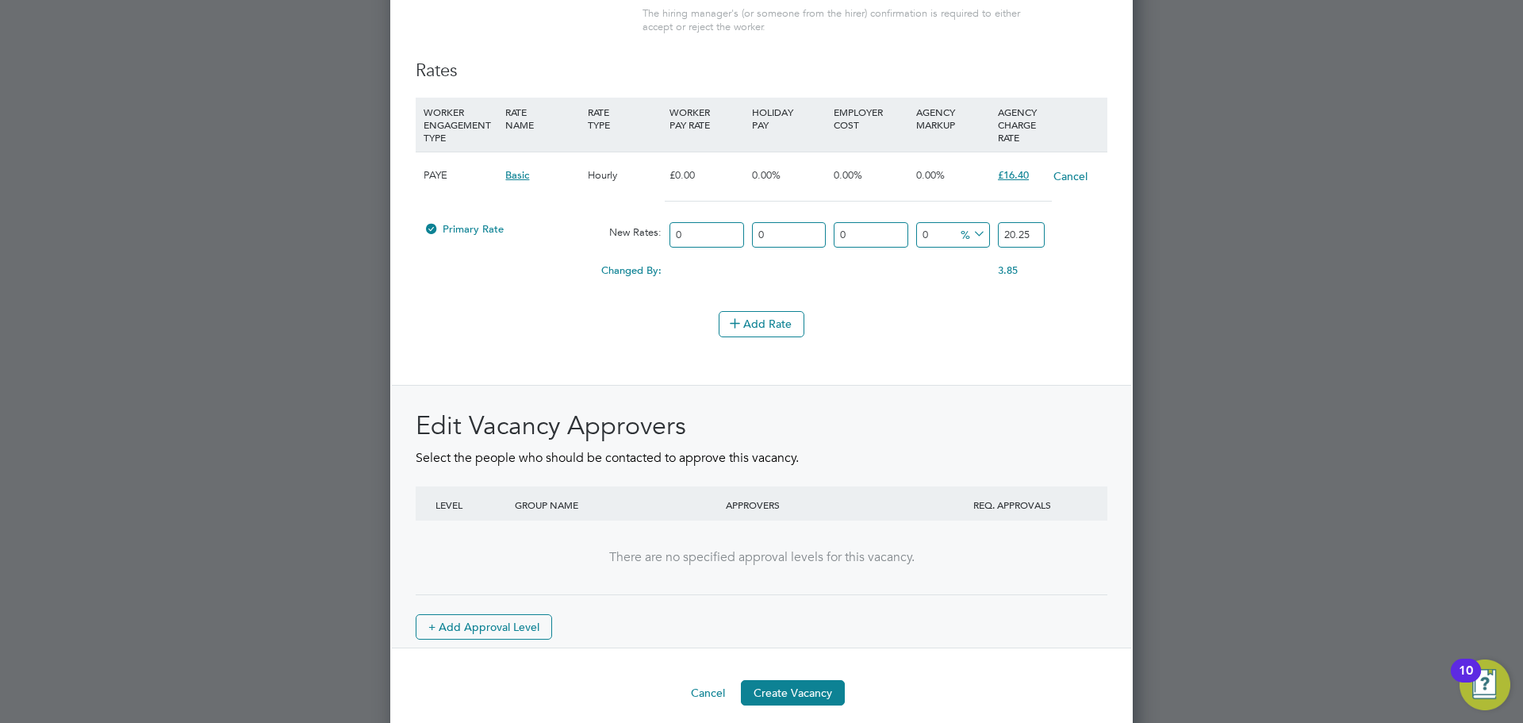
scroll to position [1857, 0]
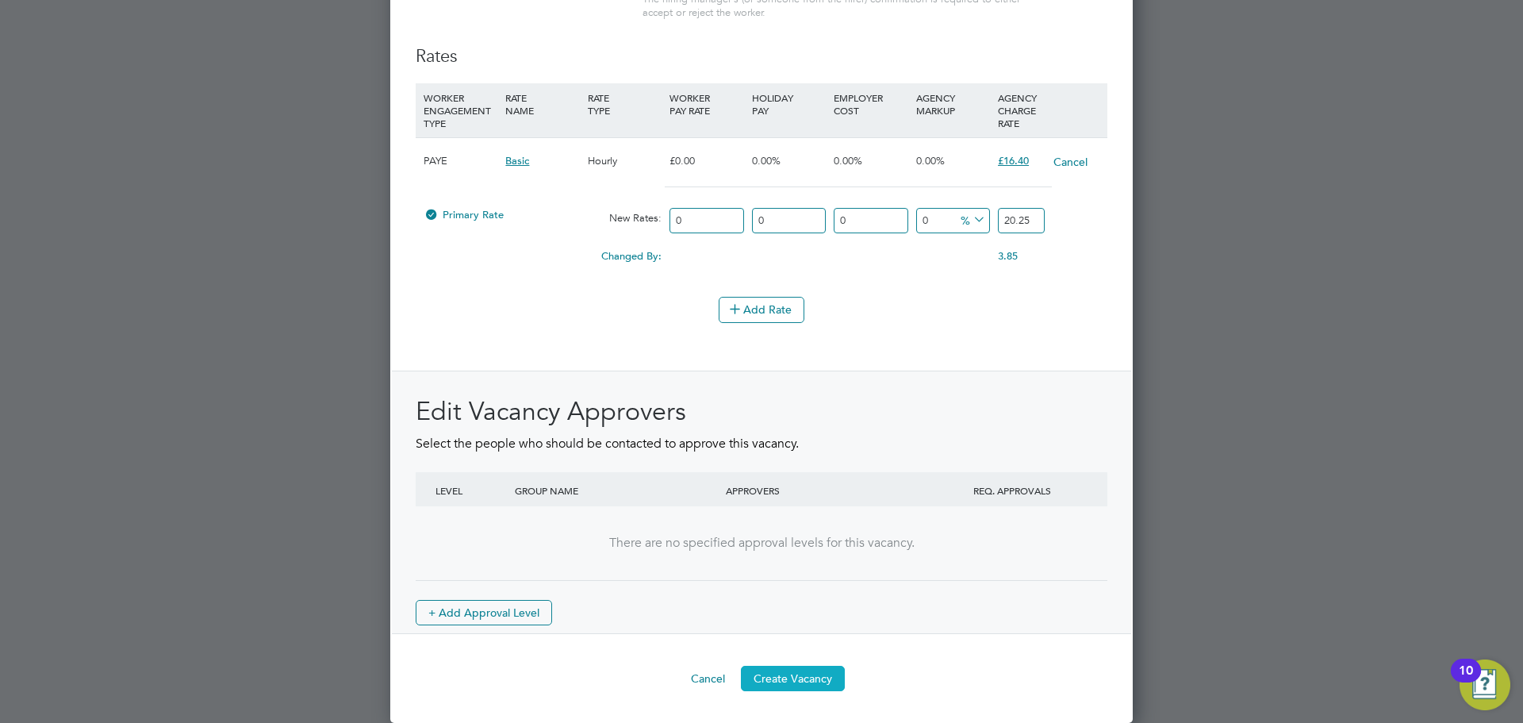
click at [800, 669] on button "Create Vacancy" at bounding box center [793, 678] width 104 height 25
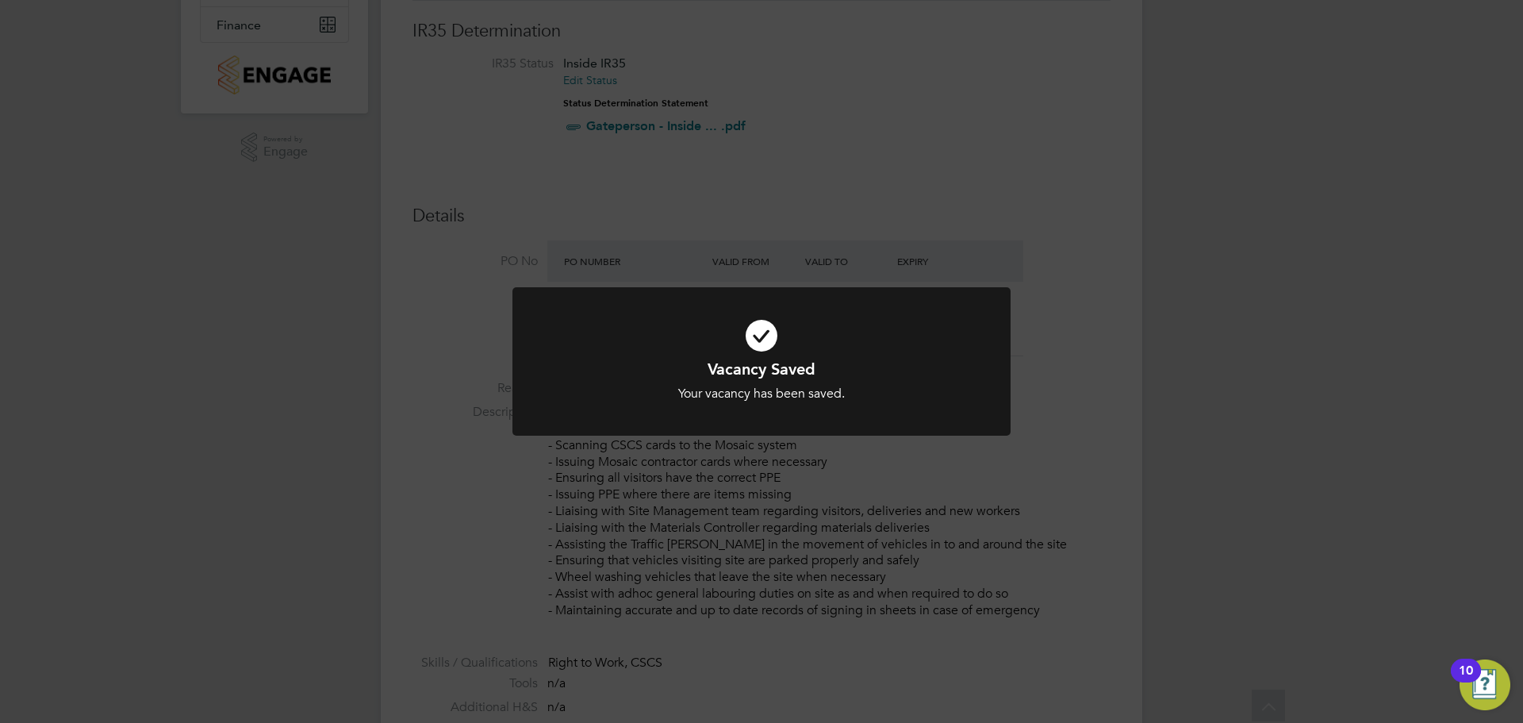
click at [339, 550] on div "Vacancy Saved Your vacancy has been saved. Cancel Okay" at bounding box center [761, 361] width 1523 height 723
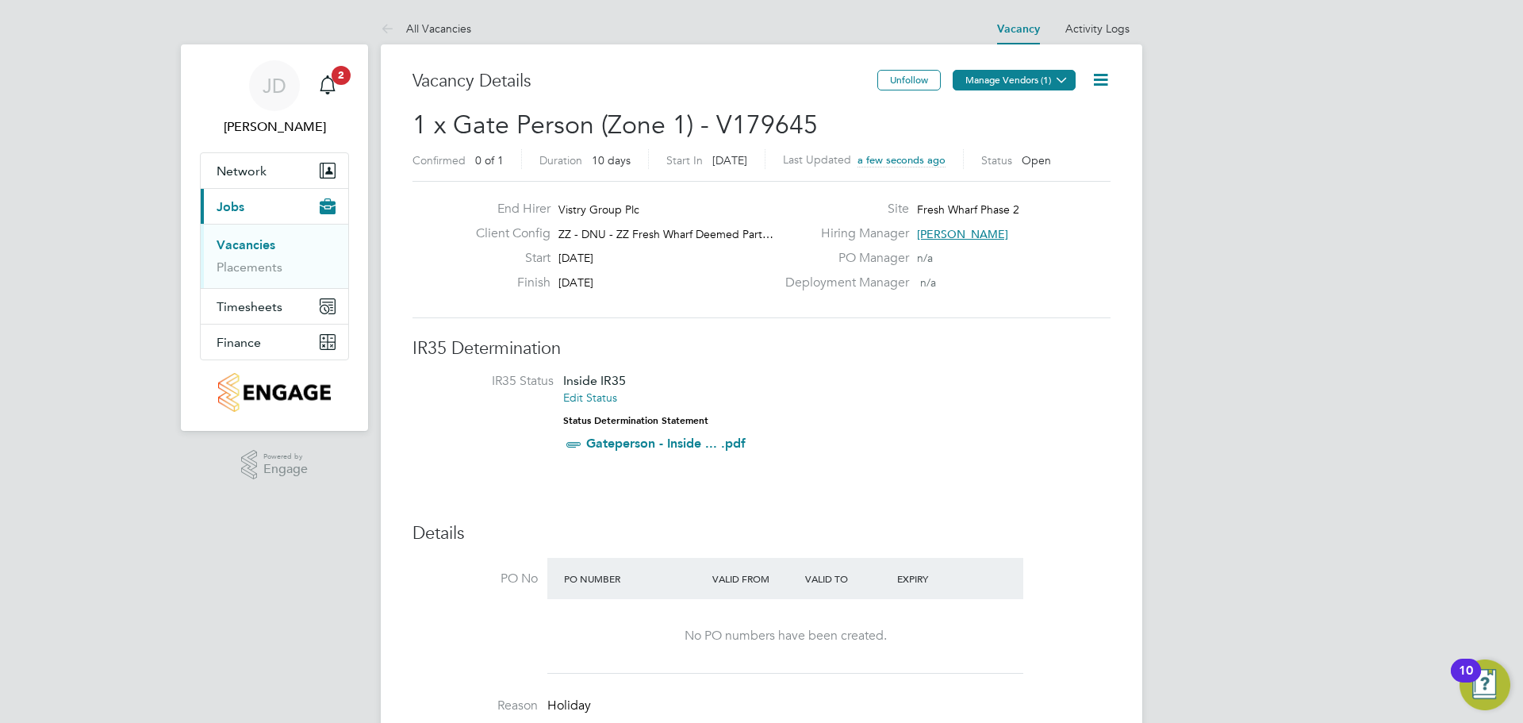
click at [1043, 74] on button "Manage Vendors (1)" at bounding box center [1014, 80] width 123 height 21
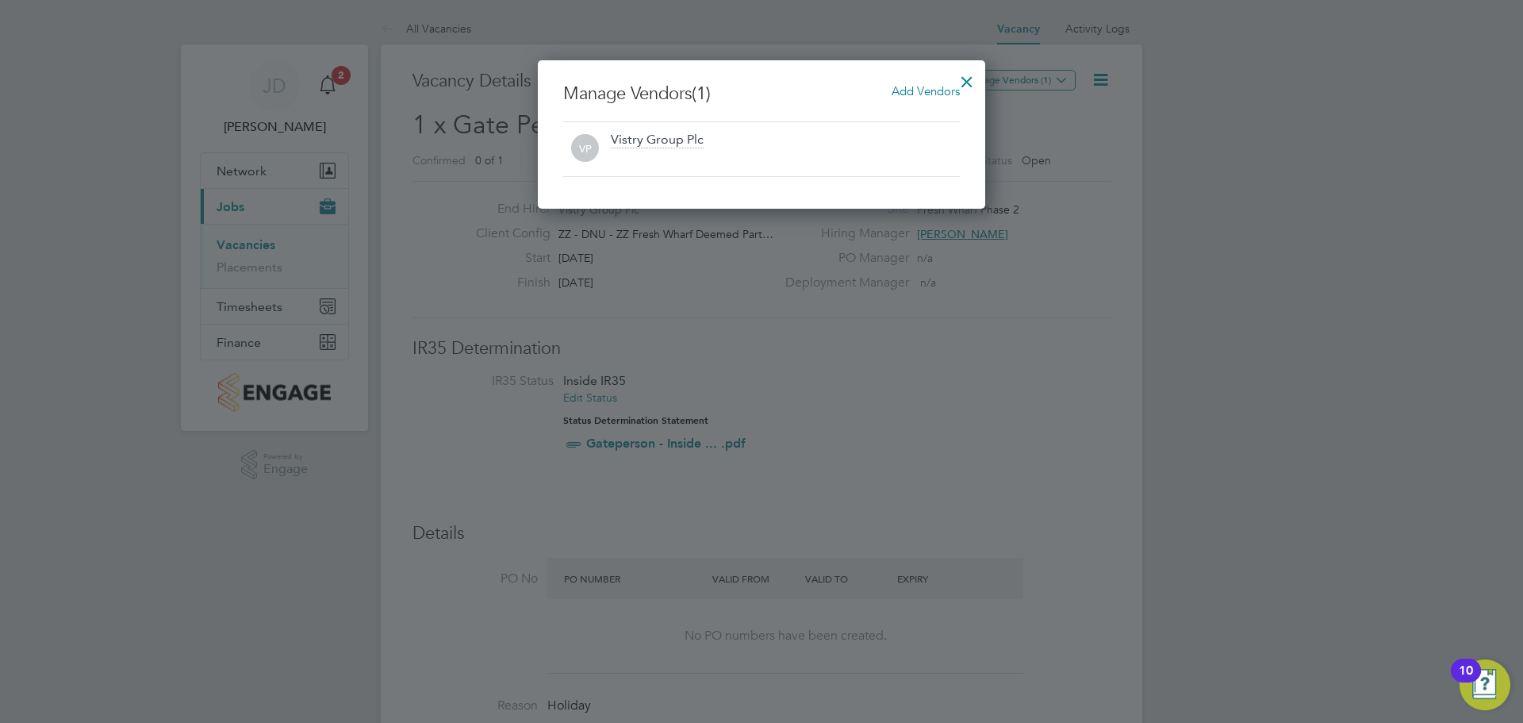
click at [919, 90] on span "Add Vendors" at bounding box center [926, 90] width 68 height 15
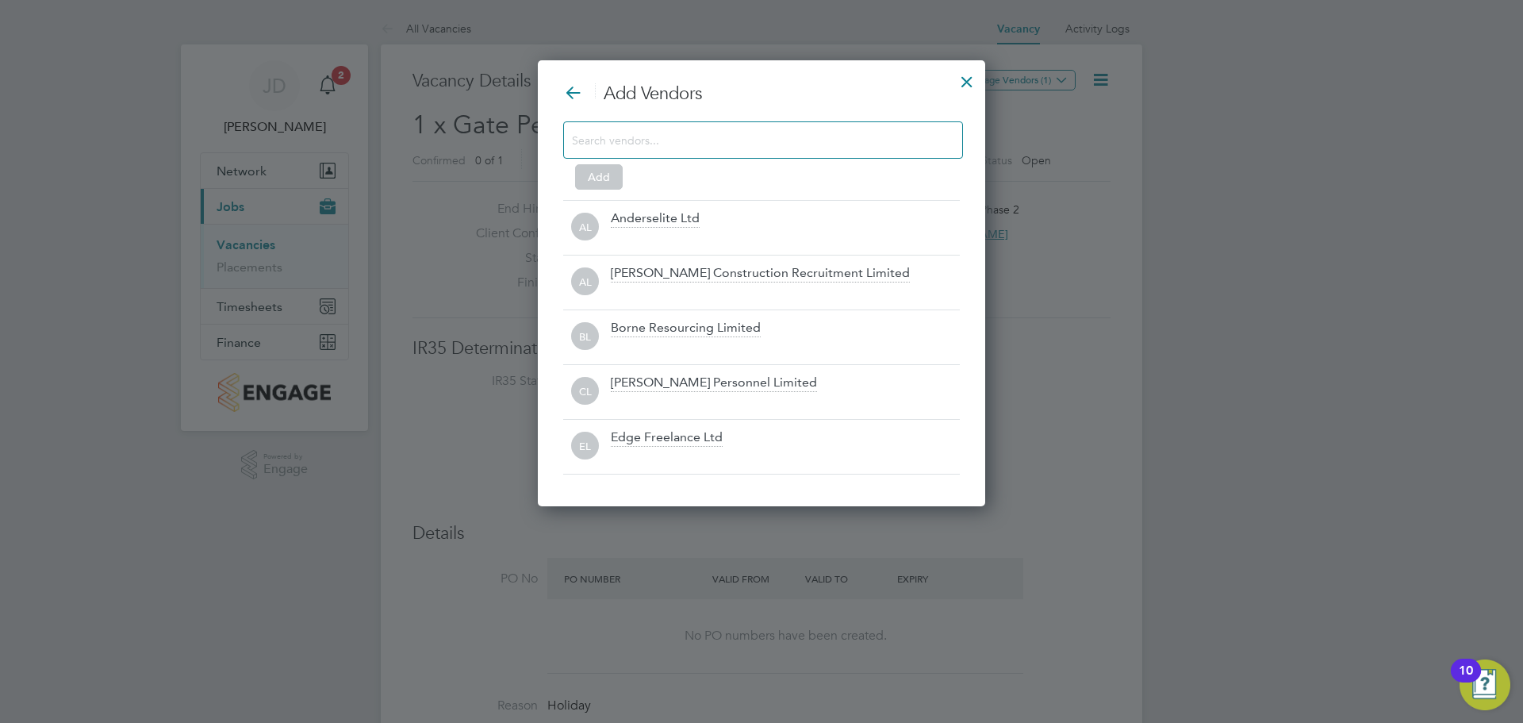
click at [672, 136] on input at bounding box center [750, 139] width 357 height 21
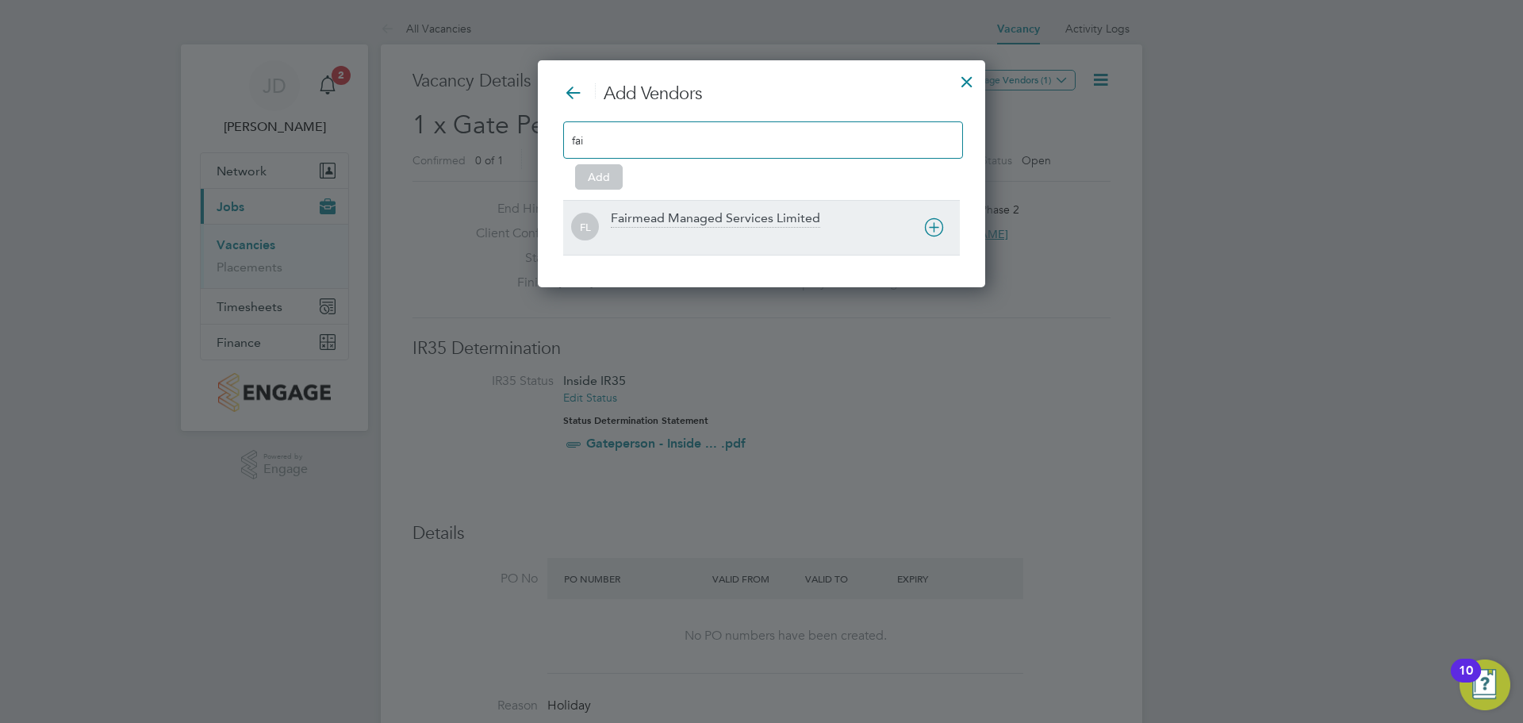
type input "fai"
click at [683, 217] on div "Fairmead Managed Services Limited" at bounding box center [715, 218] width 209 height 17
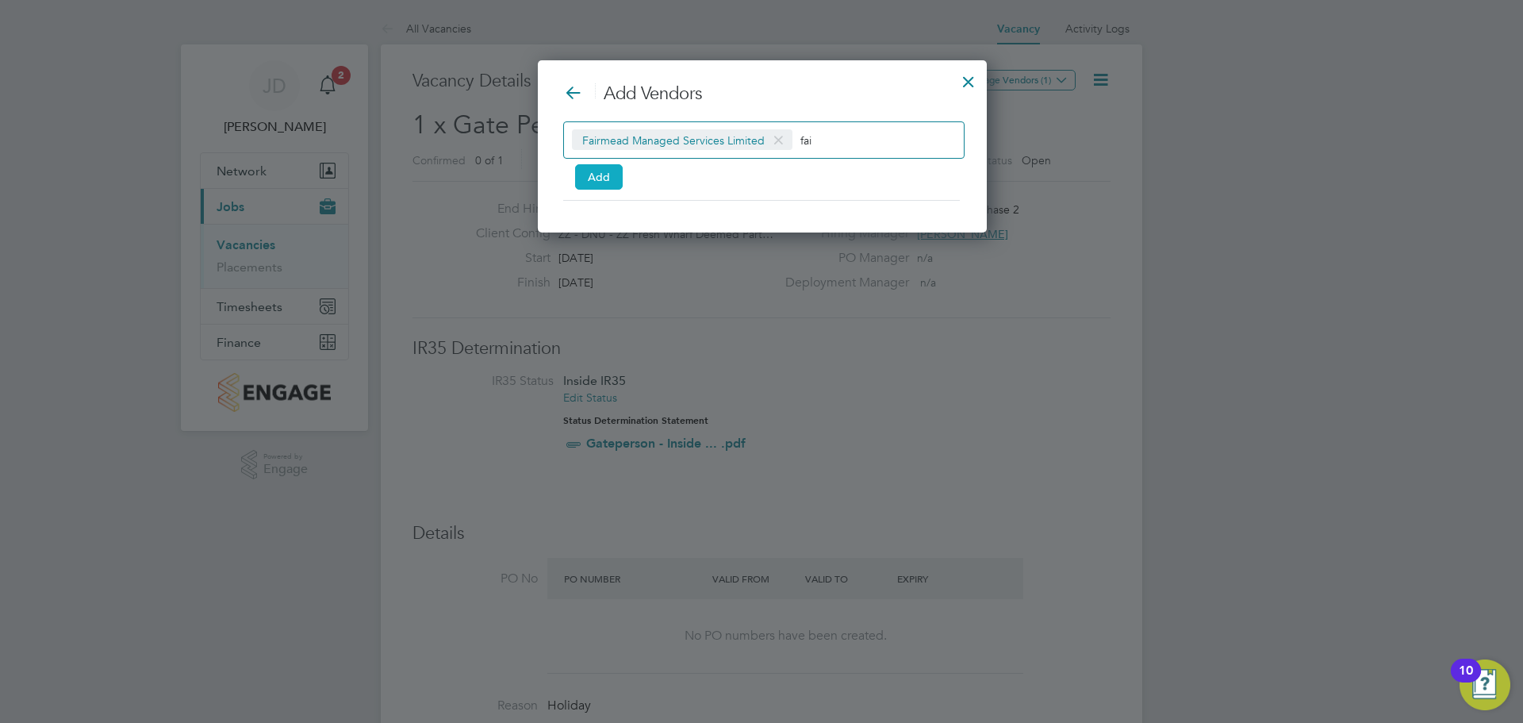
click at [607, 171] on button "Add" at bounding box center [599, 176] width 48 height 25
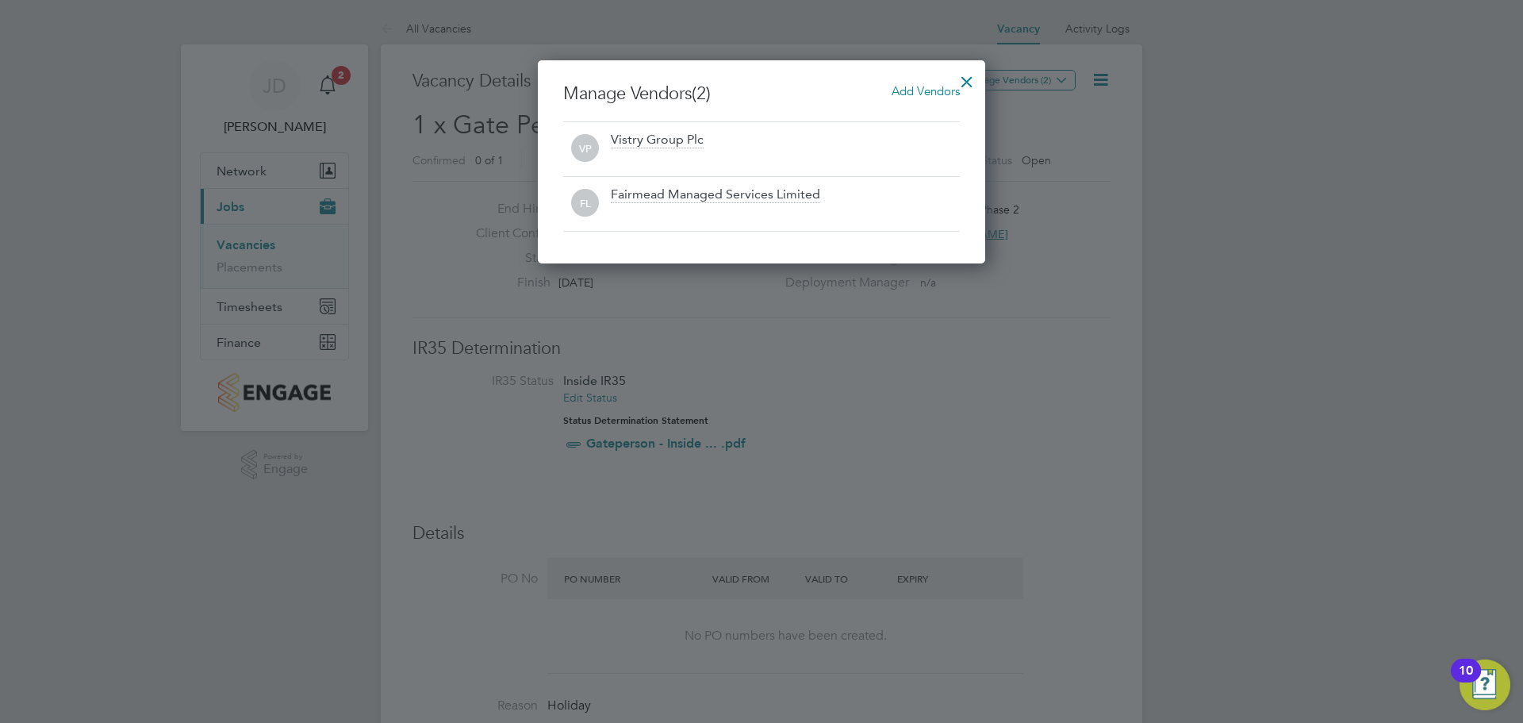
click at [965, 78] on div at bounding box center [967, 77] width 29 height 29
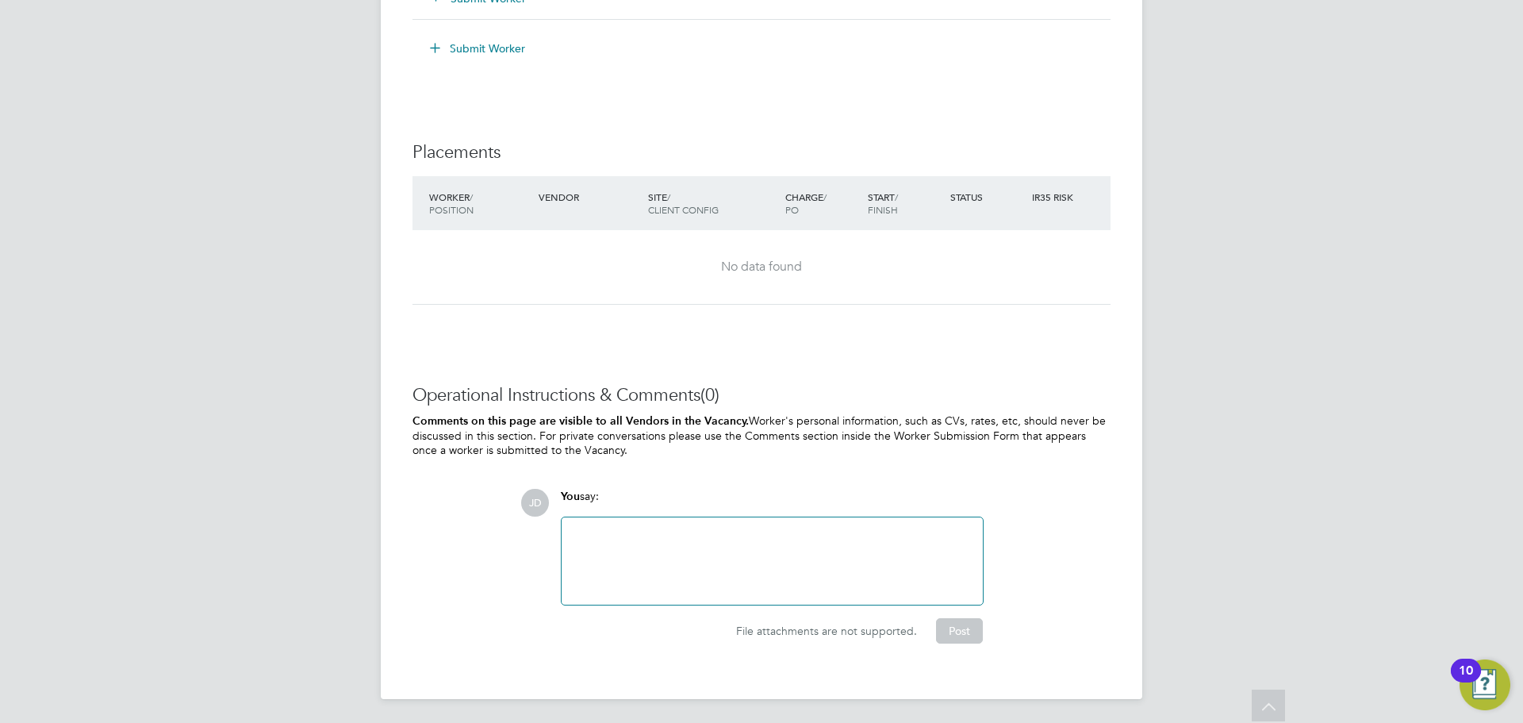
click at [711, 546] on div at bounding box center [772, 561] width 402 height 68
